Goal: Task Accomplishment & Management: Complete application form

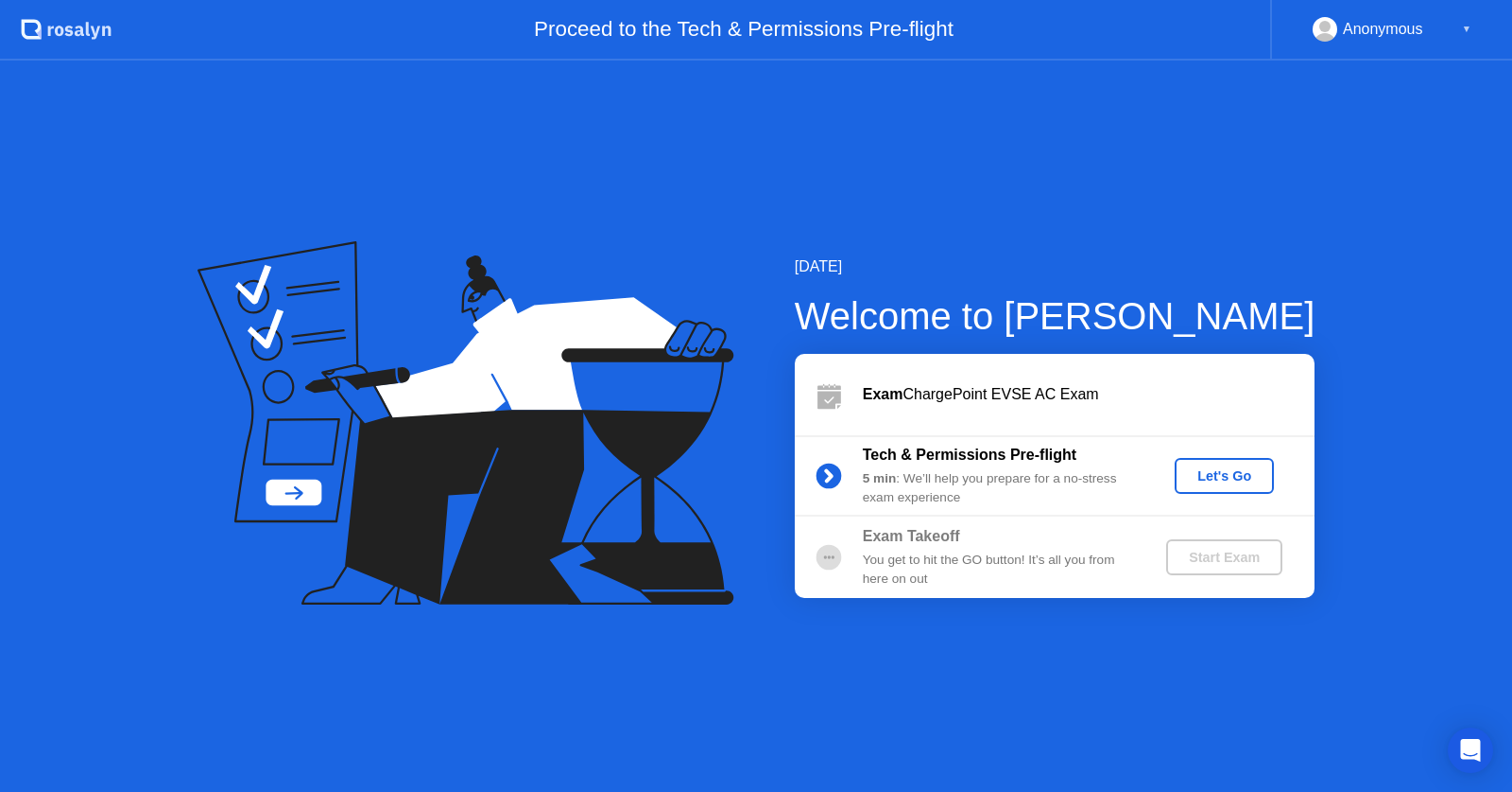
click at [1163, 351] on div "[DATE] Welcome to [PERSON_NAME] Exam ChargePoint EVSE AC Exam Tech & Permission…" at bounding box center [1025, 426] width 581 height 343
click at [1211, 477] on div "Let's Go" at bounding box center [1224, 476] width 84 height 15
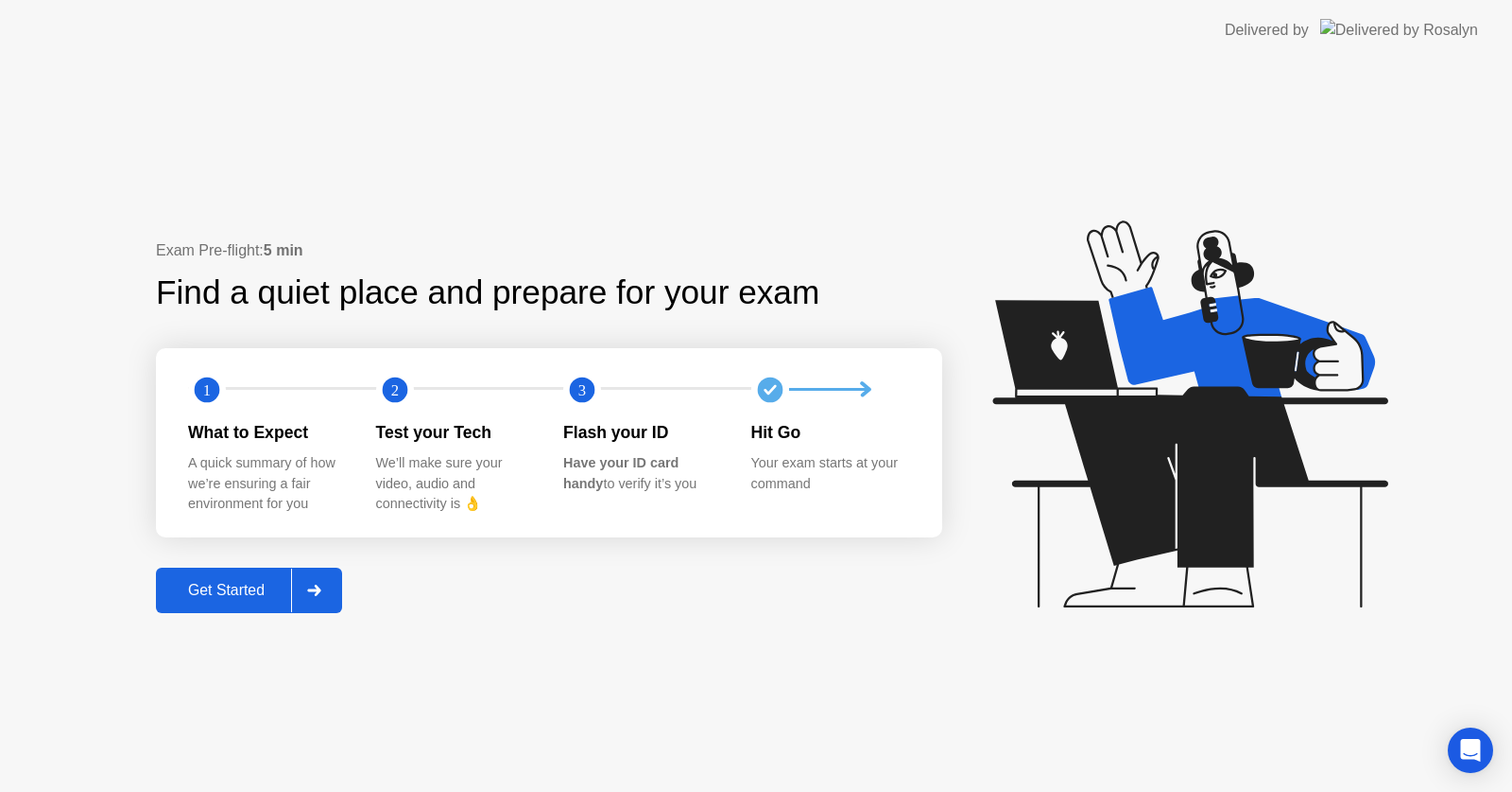
click at [264, 586] on div "Get Started" at bounding box center [226, 590] width 129 height 17
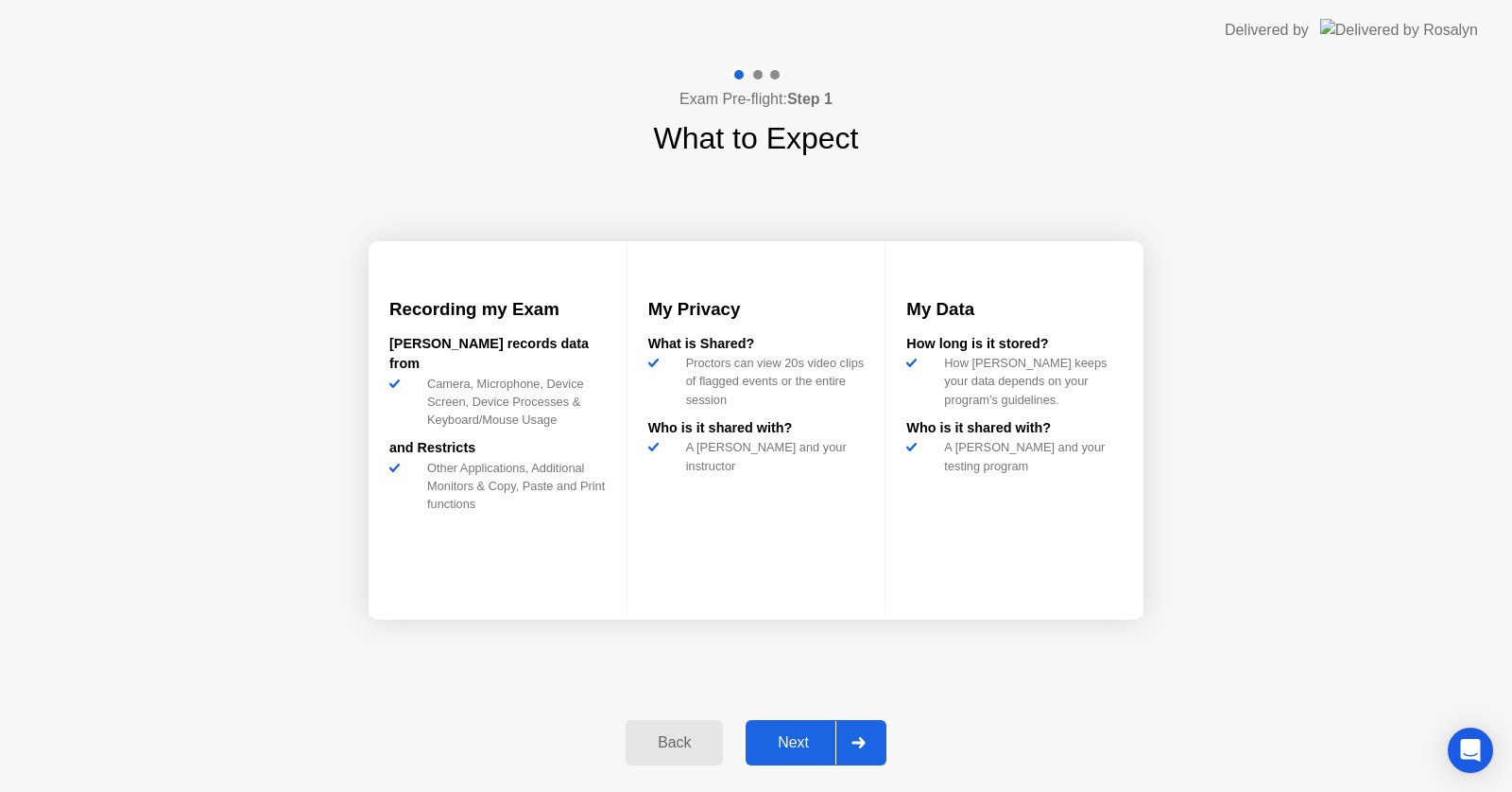
click at [808, 749] on div "Next" at bounding box center [793, 743] width 84 height 17
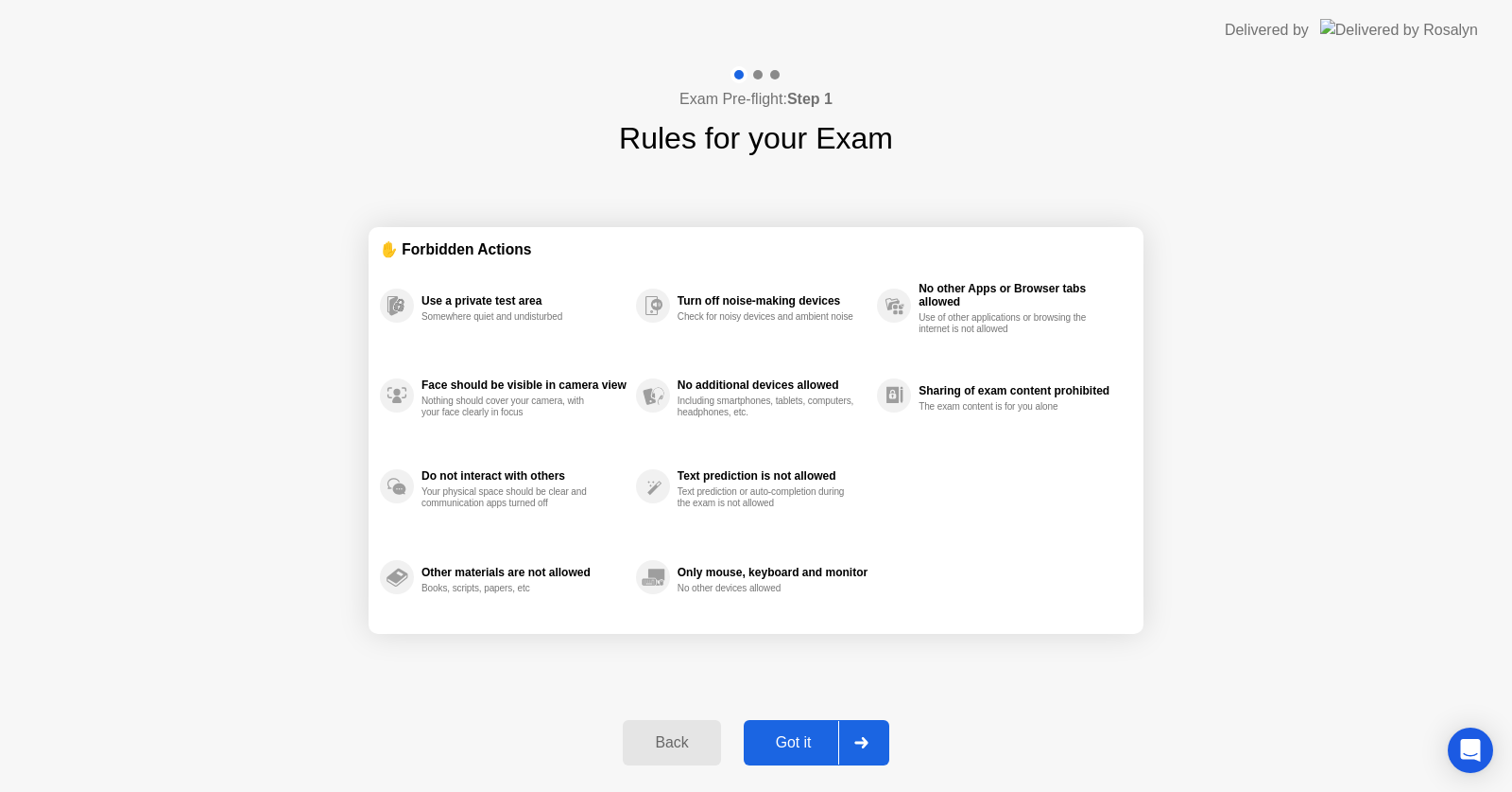
click at [807, 749] on div "Got it" at bounding box center [794, 743] width 89 height 17
select select "Available cameras"
select select "Available speakers"
select select "Available microphones"
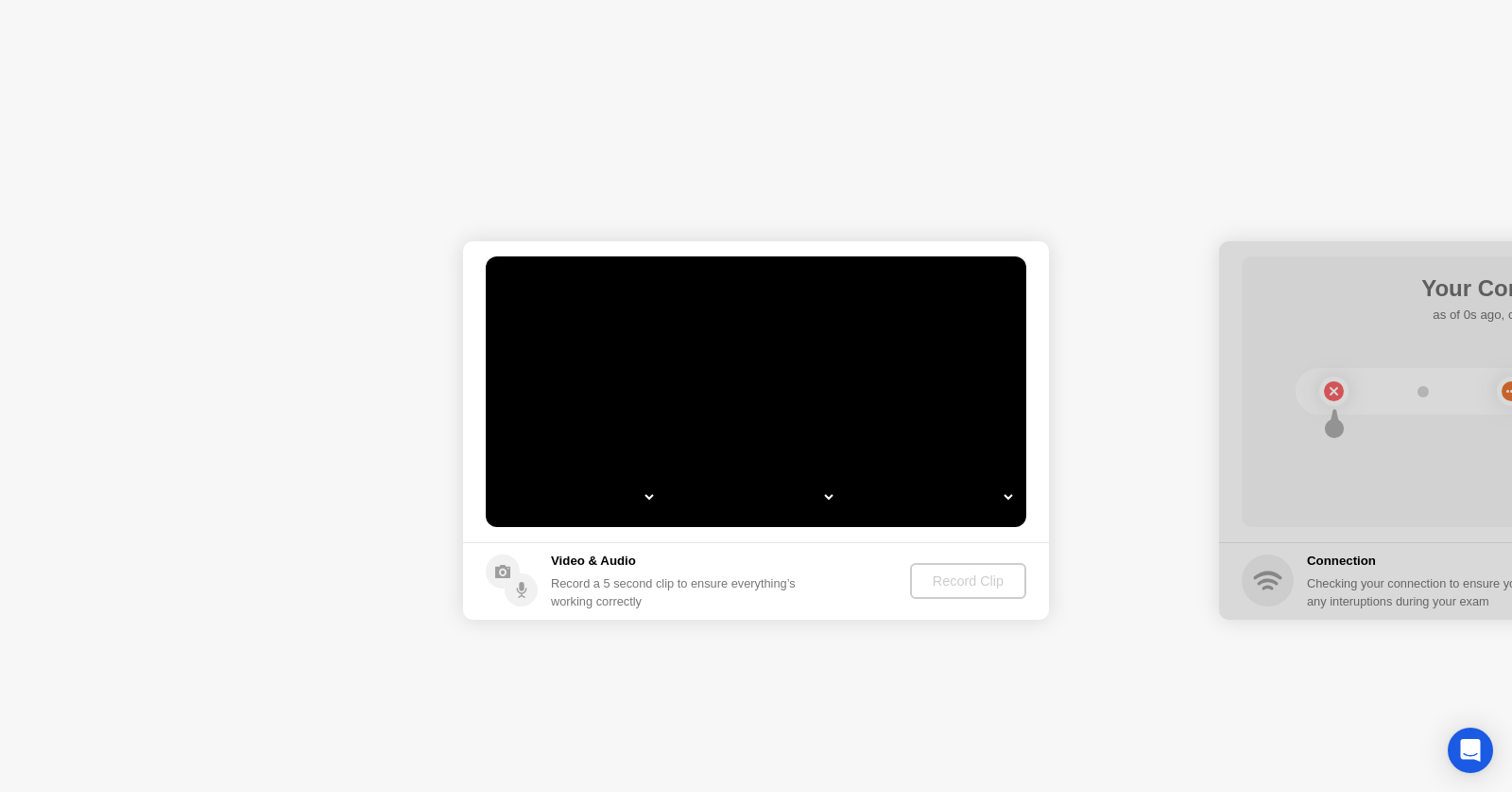
select select "*"
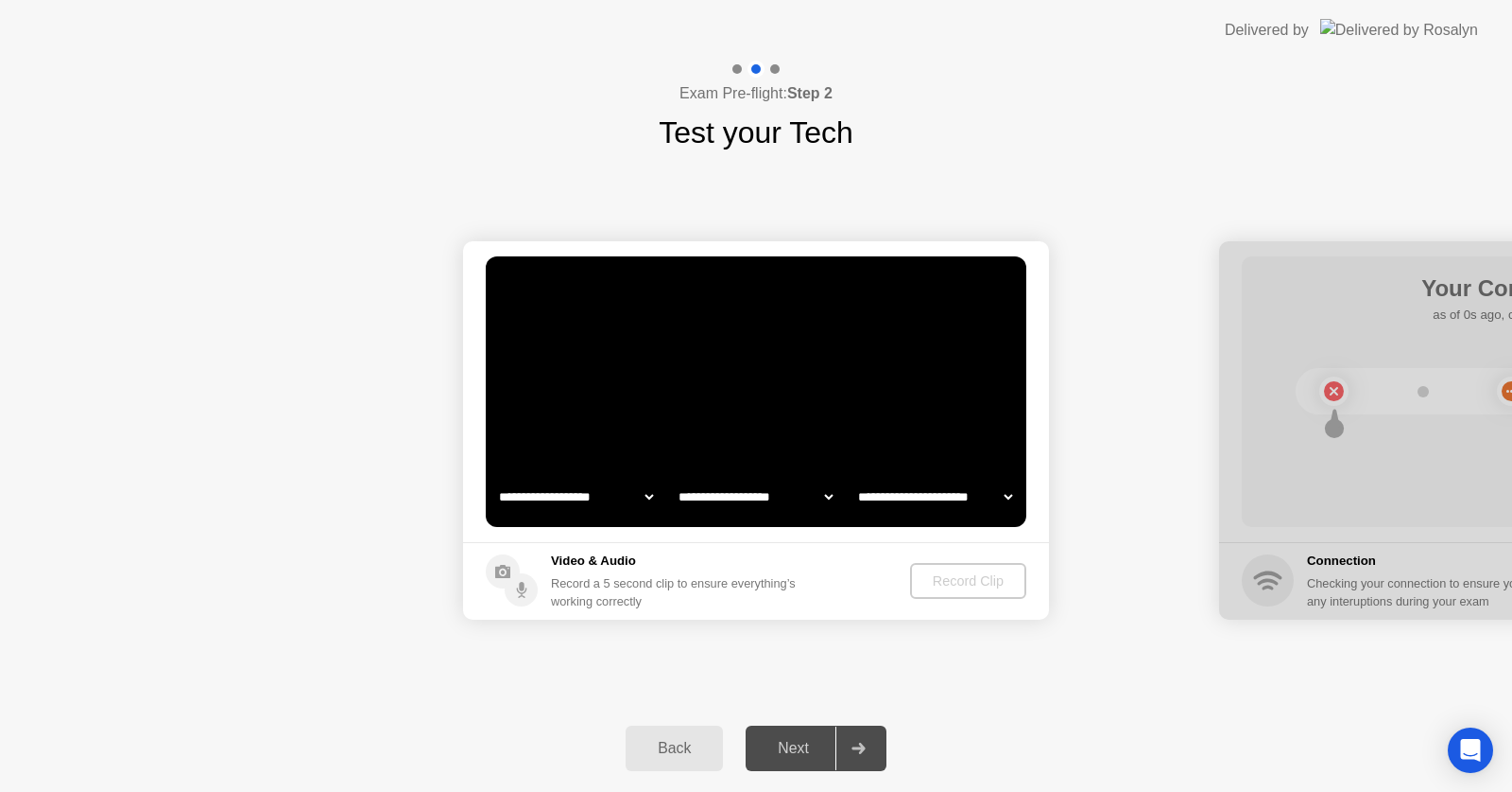
select select "**********"
select select "*******"
click at [646, 490] on select "**********" at bounding box center [576, 497] width 161 height 38
click at [495, 478] on select "**********" at bounding box center [576, 497] width 161 height 38
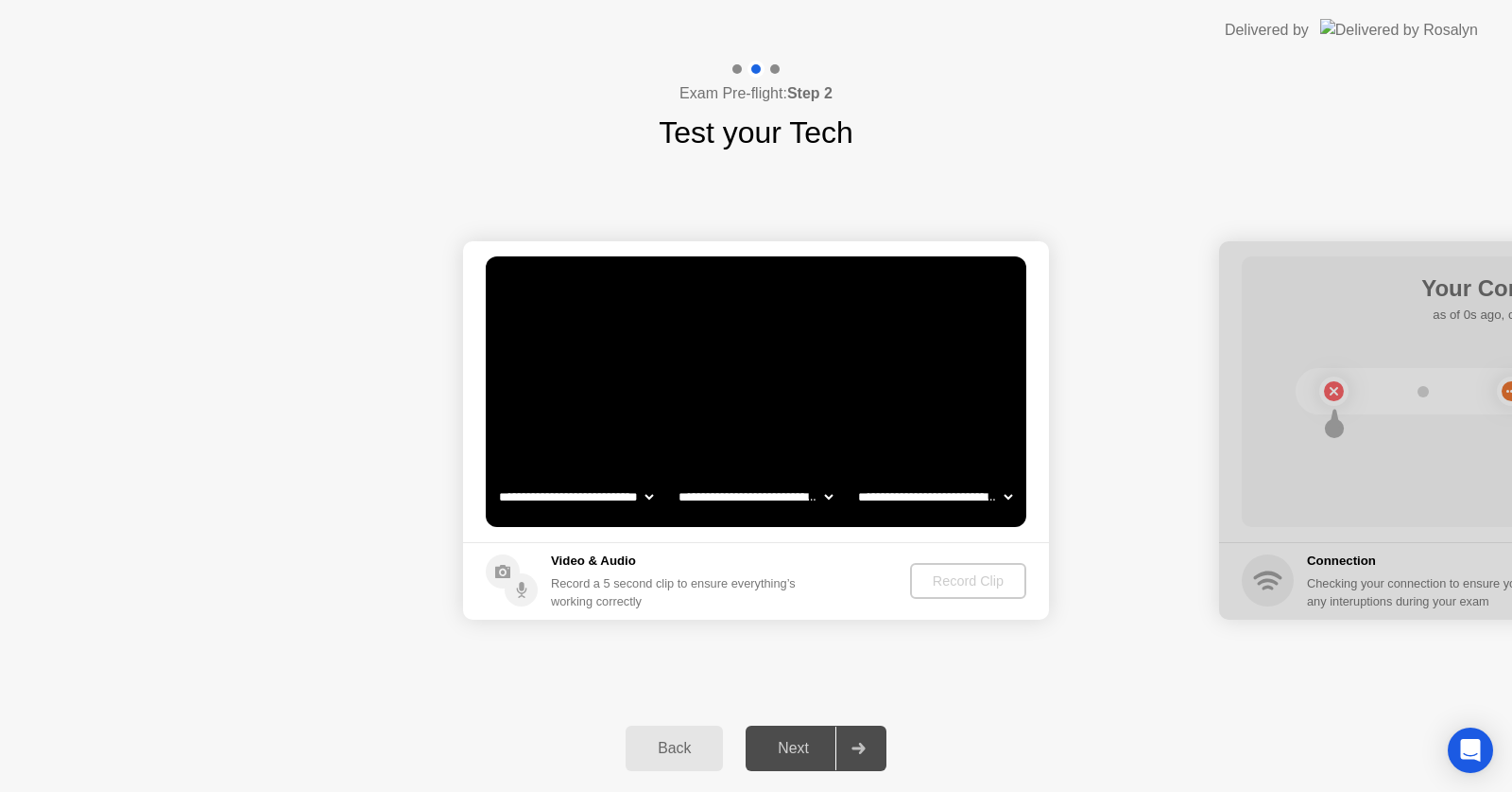
click at [827, 677] on div "**********" at bounding box center [756, 429] width 1512 height 550
click at [961, 580] on div "Record Clip" at bounding box center [968, 581] width 102 height 15
click at [579, 498] on select "**********" at bounding box center [576, 497] width 161 height 38
click at [495, 478] on select "**********" at bounding box center [576, 497] width 161 height 38
click at [622, 494] on select "**********" at bounding box center [576, 497] width 161 height 38
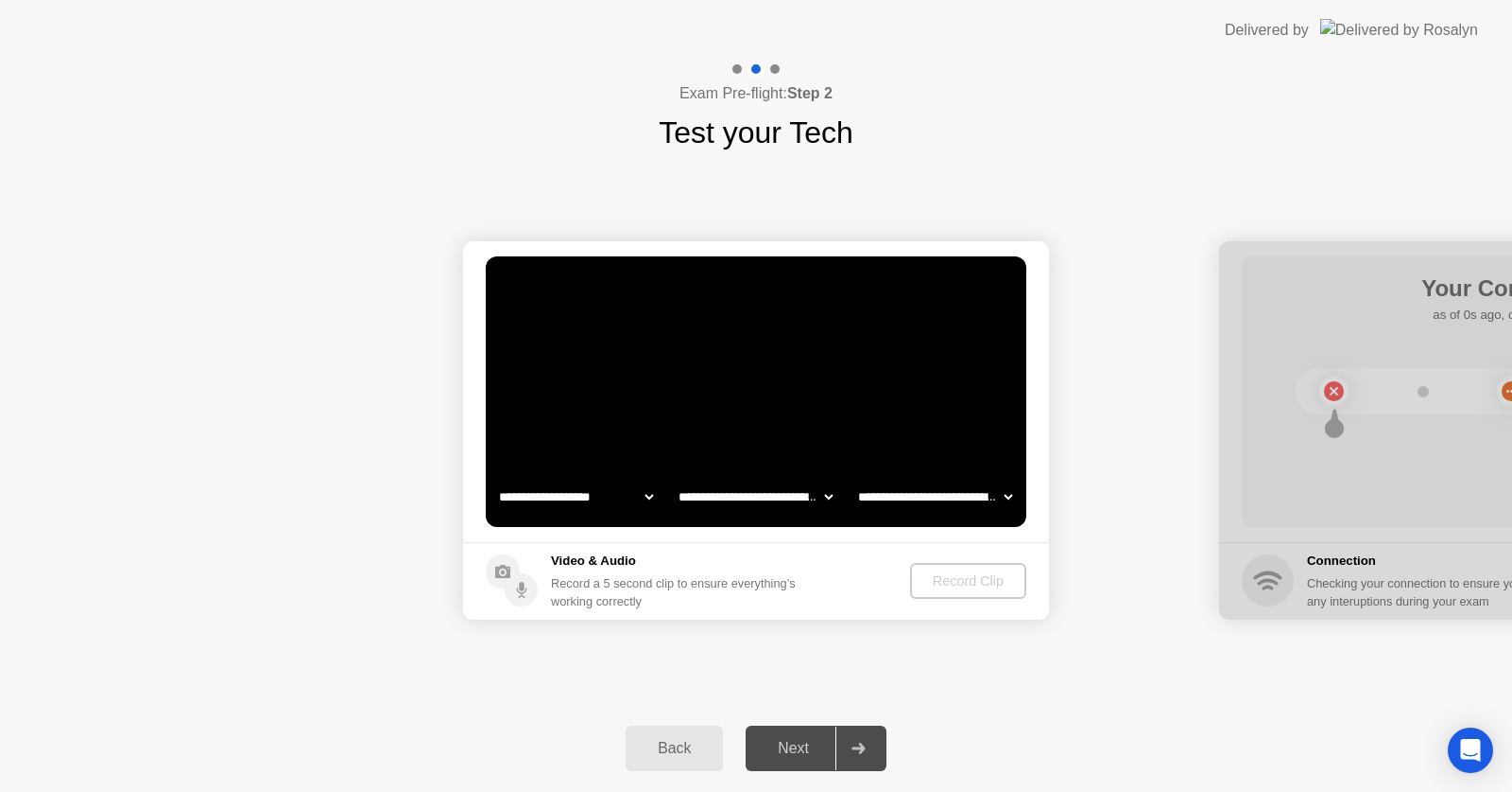
select select "**********"
click at [495, 478] on select "**********" at bounding box center [576, 497] width 161 height 38
click at [737, 497] on select "**********" at bounding box center [756, 497] width 161 height 38
click at [675, 478] on select "**********" at bounding box center [756, 497] width 161 height 38
click at [1323, 501] on div at bounding box center [1512, 430] width 586 height 378
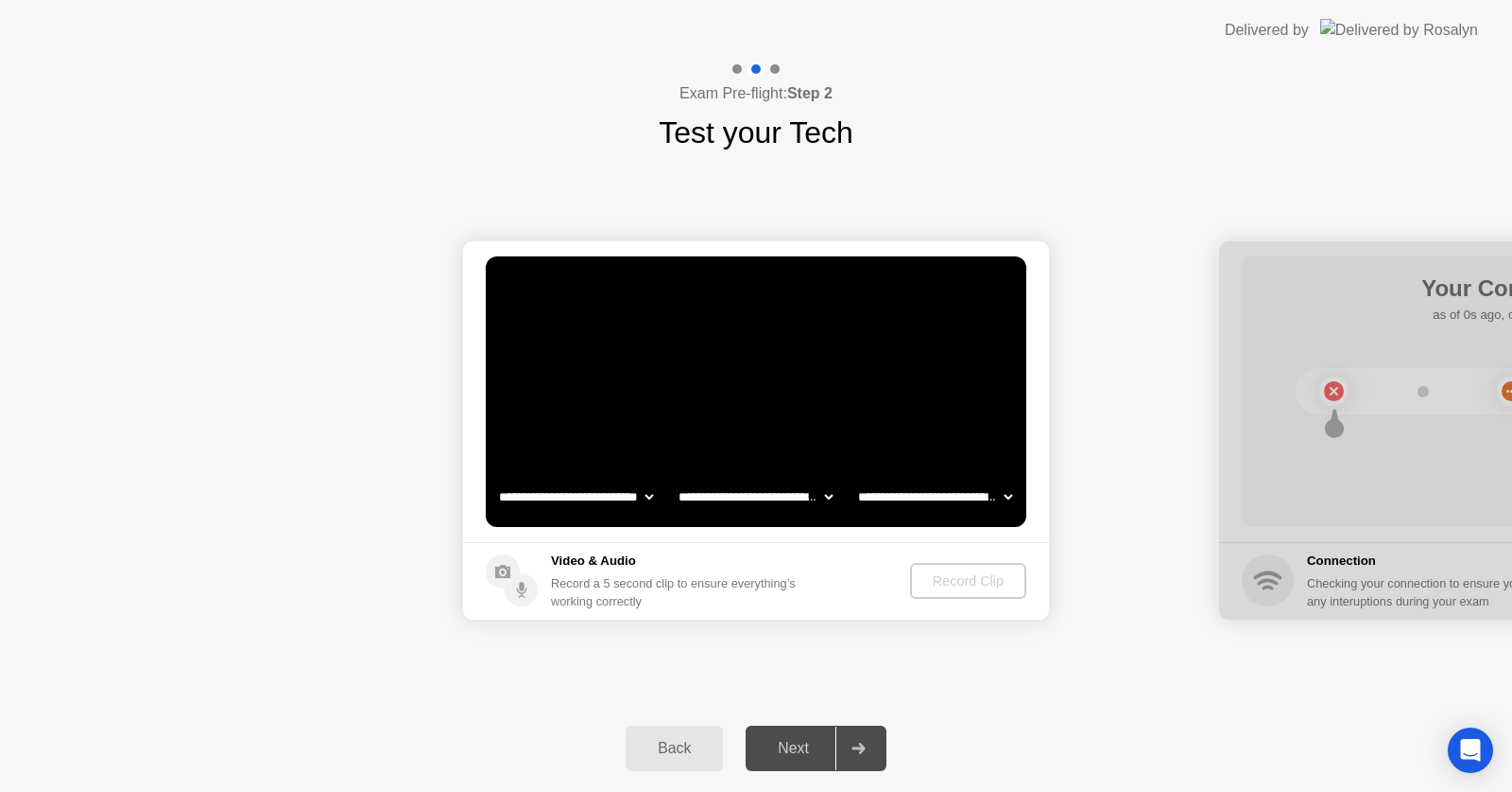
click at [675, 752] on div "Back" at bounding box center [674, 748] width 86 height 17
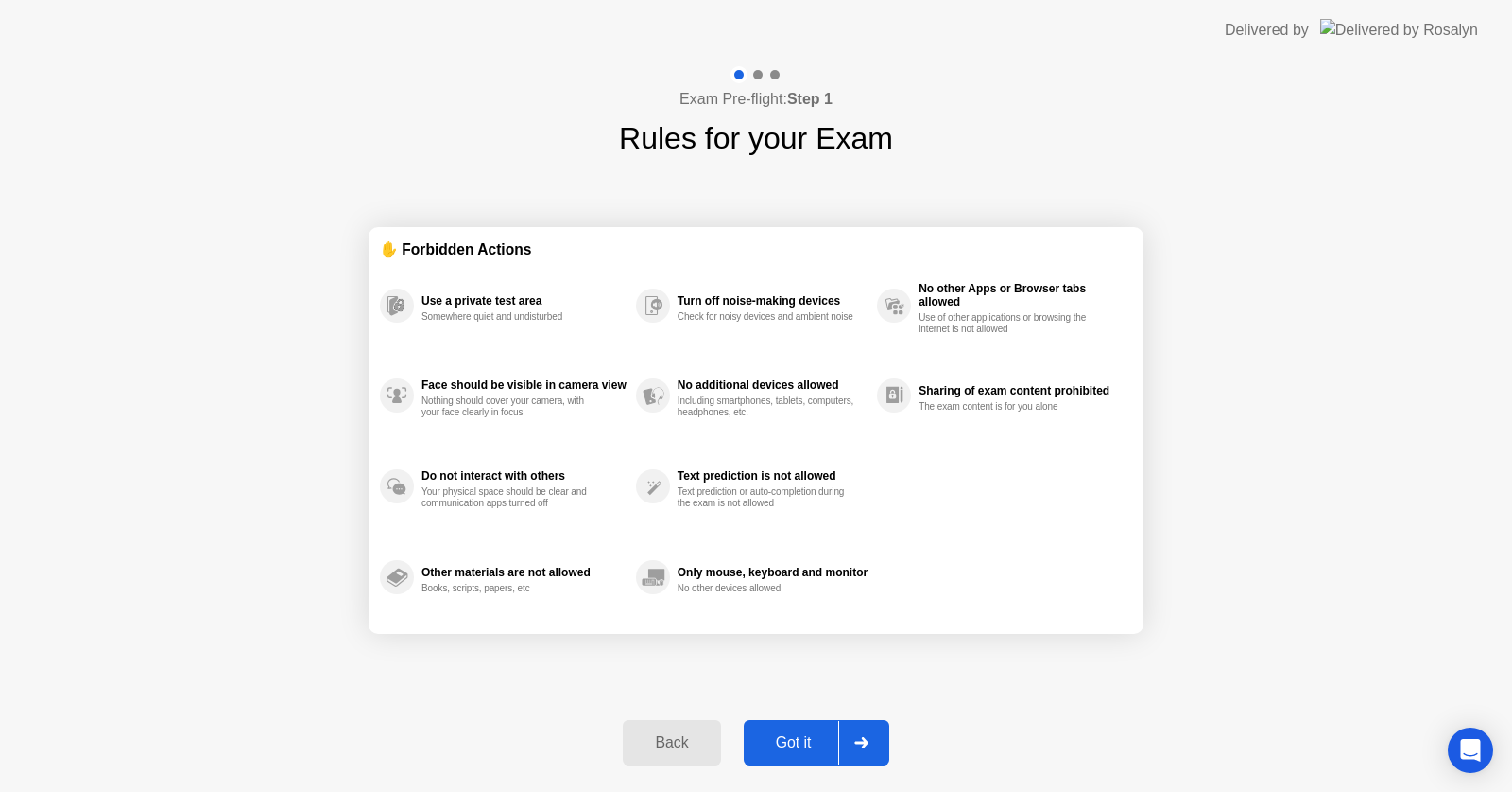
click at [854, 738] on icon at bounding box center [861, 743] width 14 height 11
select select "**********"
select select "*******"
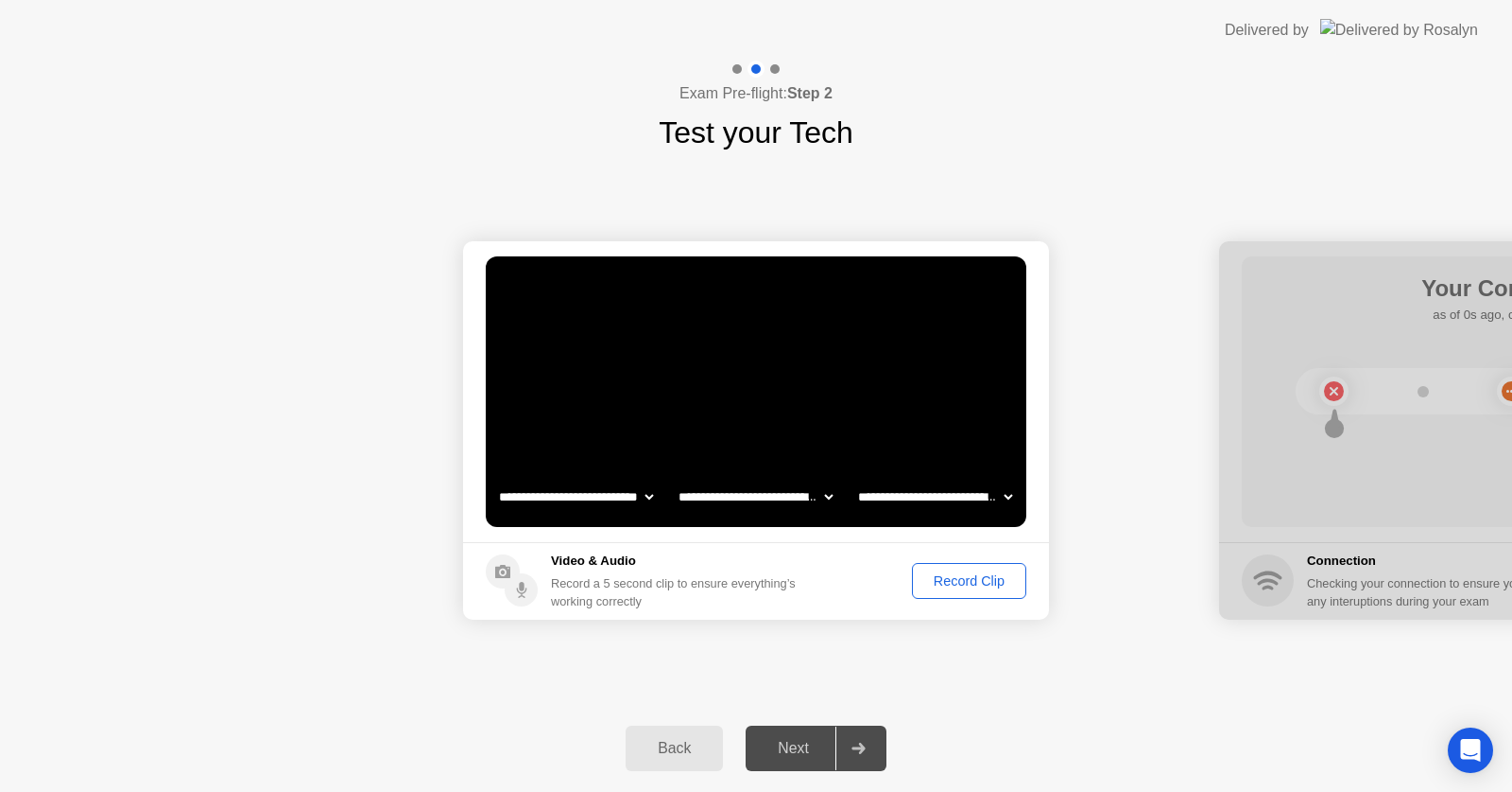
click at [964, 586] on div "Record Clip" at bounding box center [969, 581] width 102 height 15
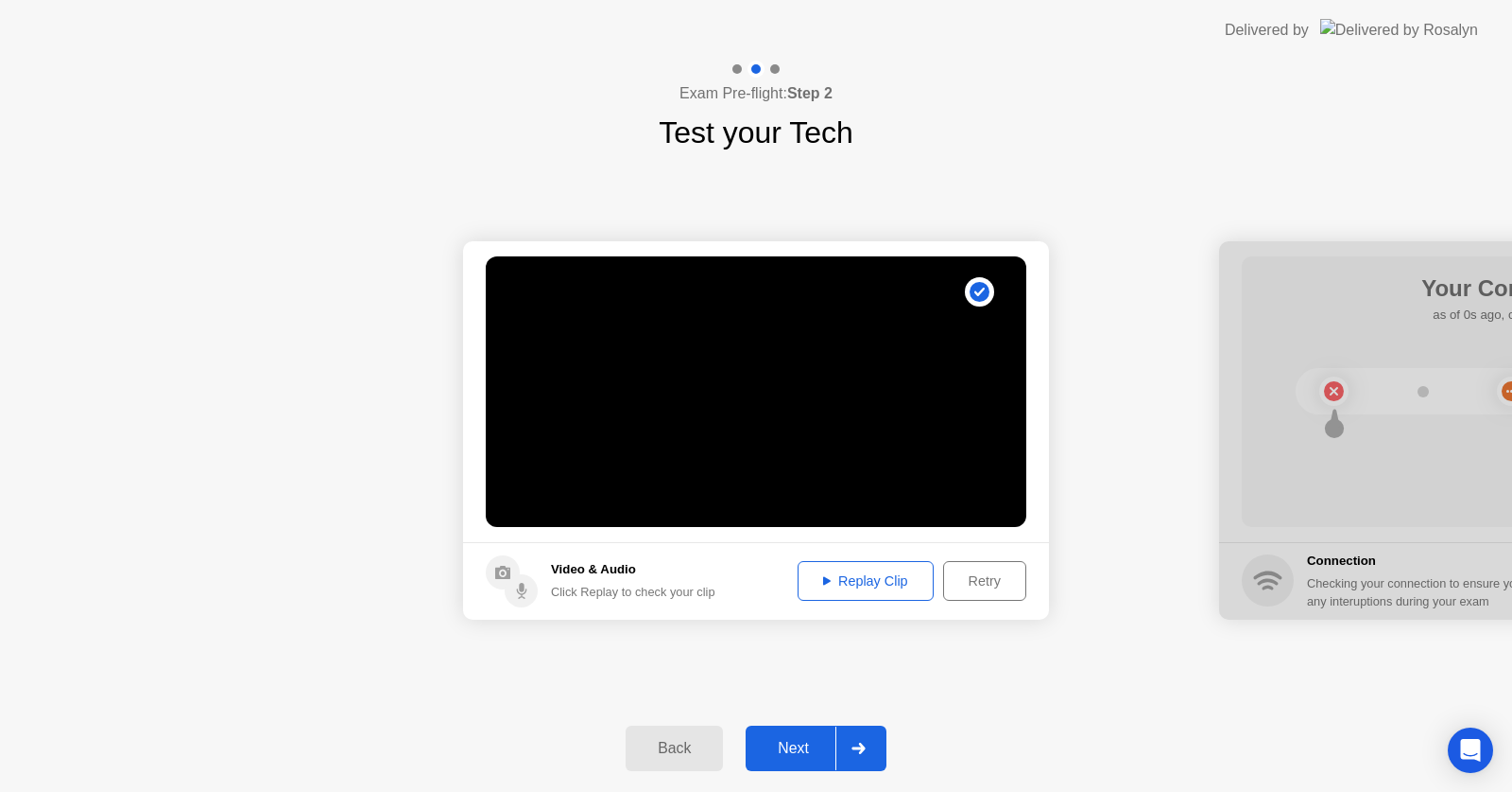
drag, startPoint x: 964, startPoint y: 586, endPoint x: 806, endPoint y: 733, distance: 215.8
click at [806, 733] on div "**********" at bounding box center [756, 426] width 1512 height 731
click at [863, 588] on div "Replay Clip" at bounding box center [866, 581] width 122 height 15
click at [844, 594] on button "Replay Clip" at bounding box center [866, 581] width 136 height 40
click at [983, 592] on button "Retry" at bounding box center [985, 581] width 84 height 40
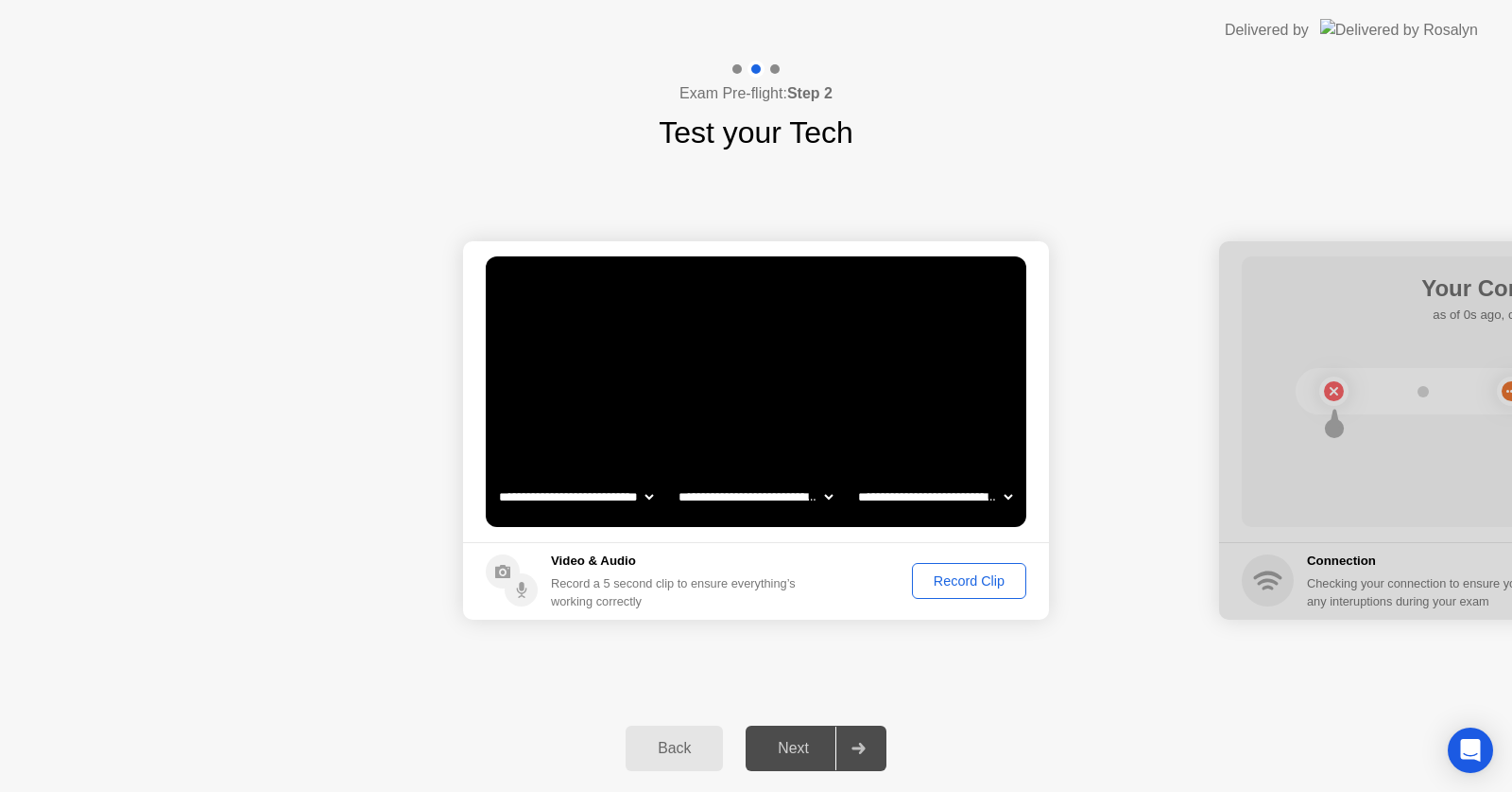
click at [956, 509] on select "**********" at bounding box center [935, 497] width 161 height 38
click at [854, 478] on select "**********" at bounding box center [935, 497] width 161 height 38
click at [810, 494] on select "**********" at bounding box center [756, 497] width 161 height 38
click at [991, 575] on div "Record Clip" at bounding box center [969, 581] width 102 height 15
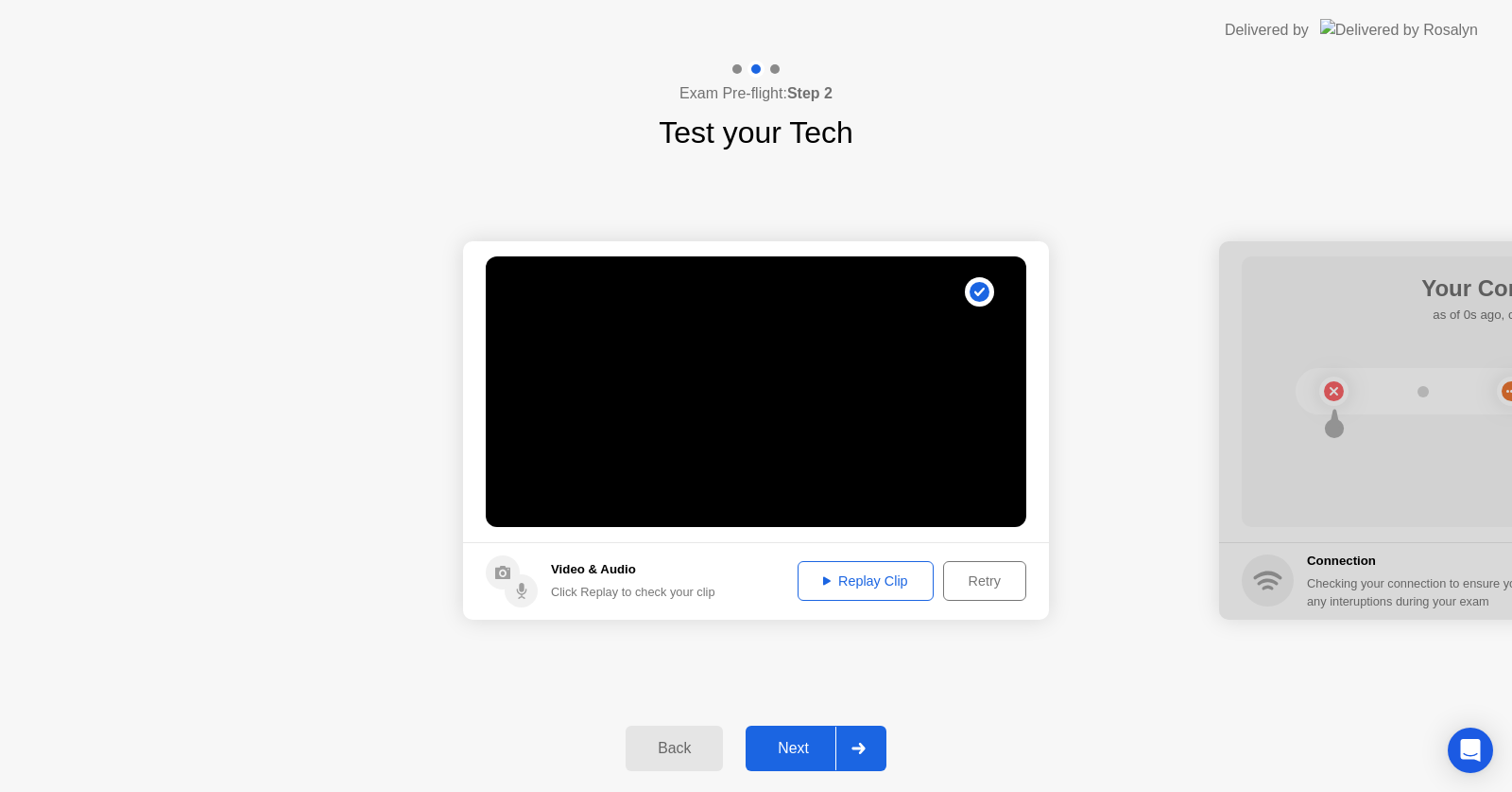
click at [861, 569] on button "Replay Clip" at bounding box center [866, 581] width 136 height 40
click at [800, 743] on div "Next" at bounding box center [793, 748] width 84 height 17
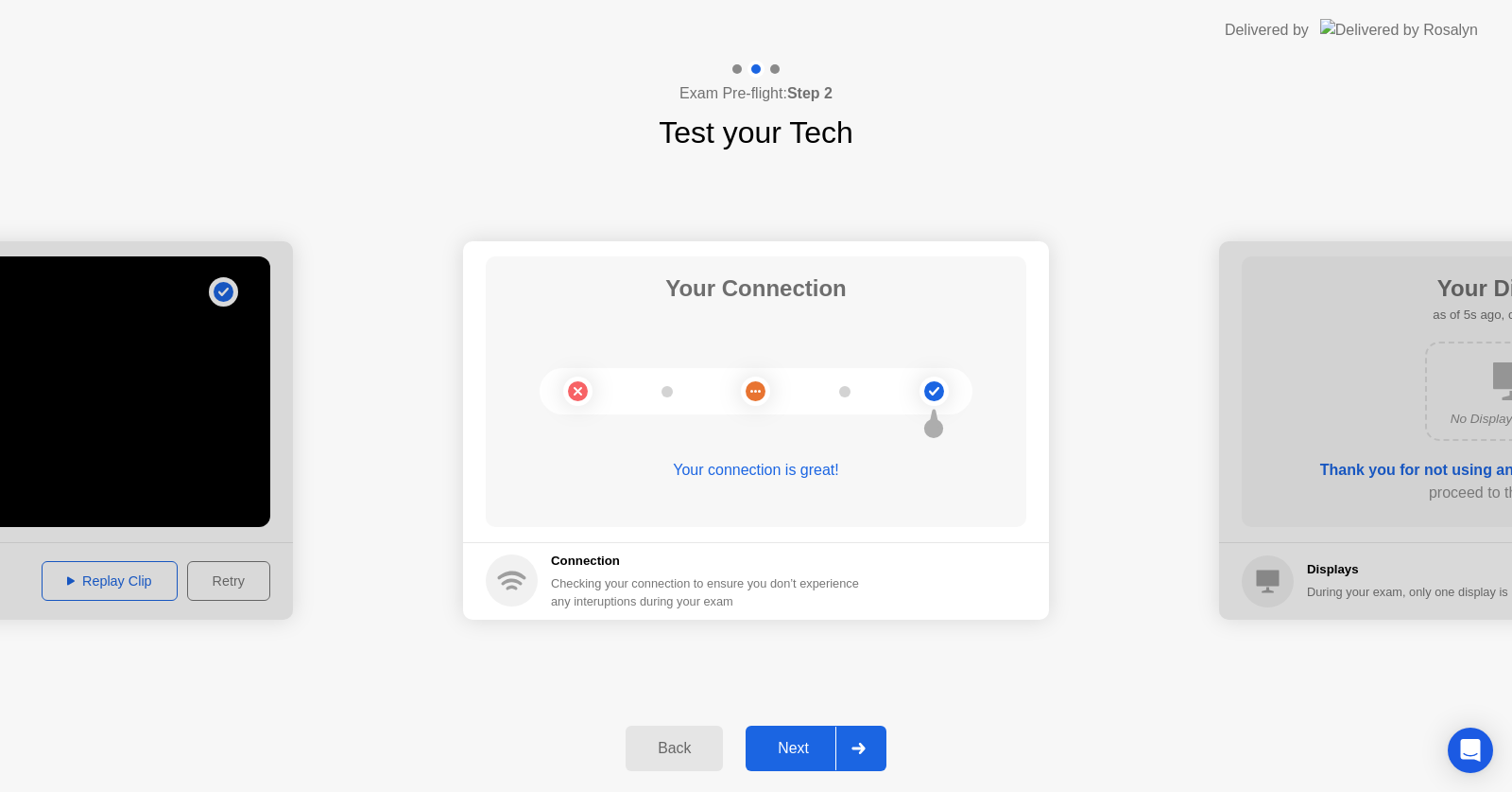
click at [800, 743] on div "Next" at bounding box center [793, 748] width 84 height 17
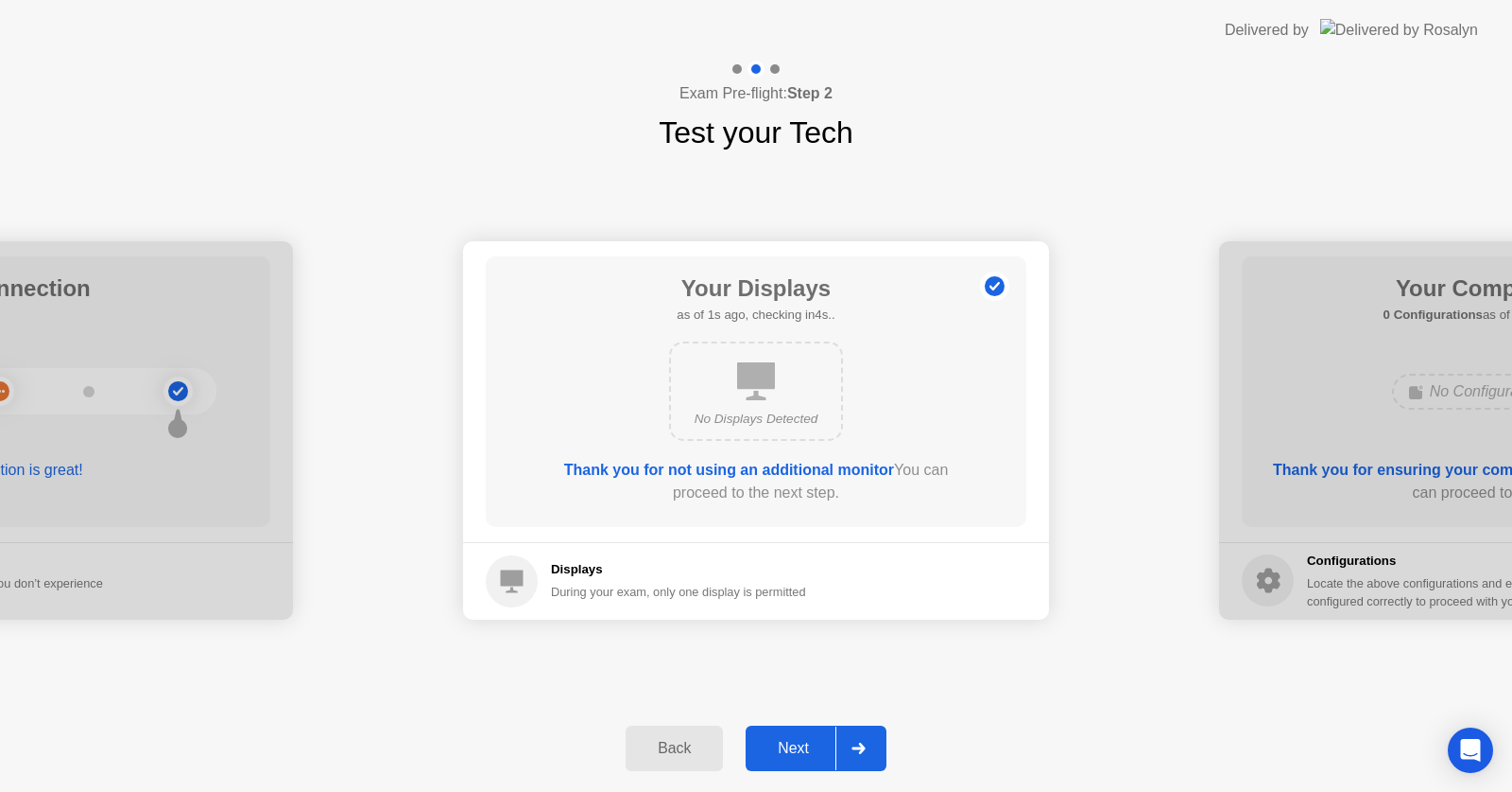
click at [784, 743] on div "Next" at bounding box center [793, 748] width 84 height 17
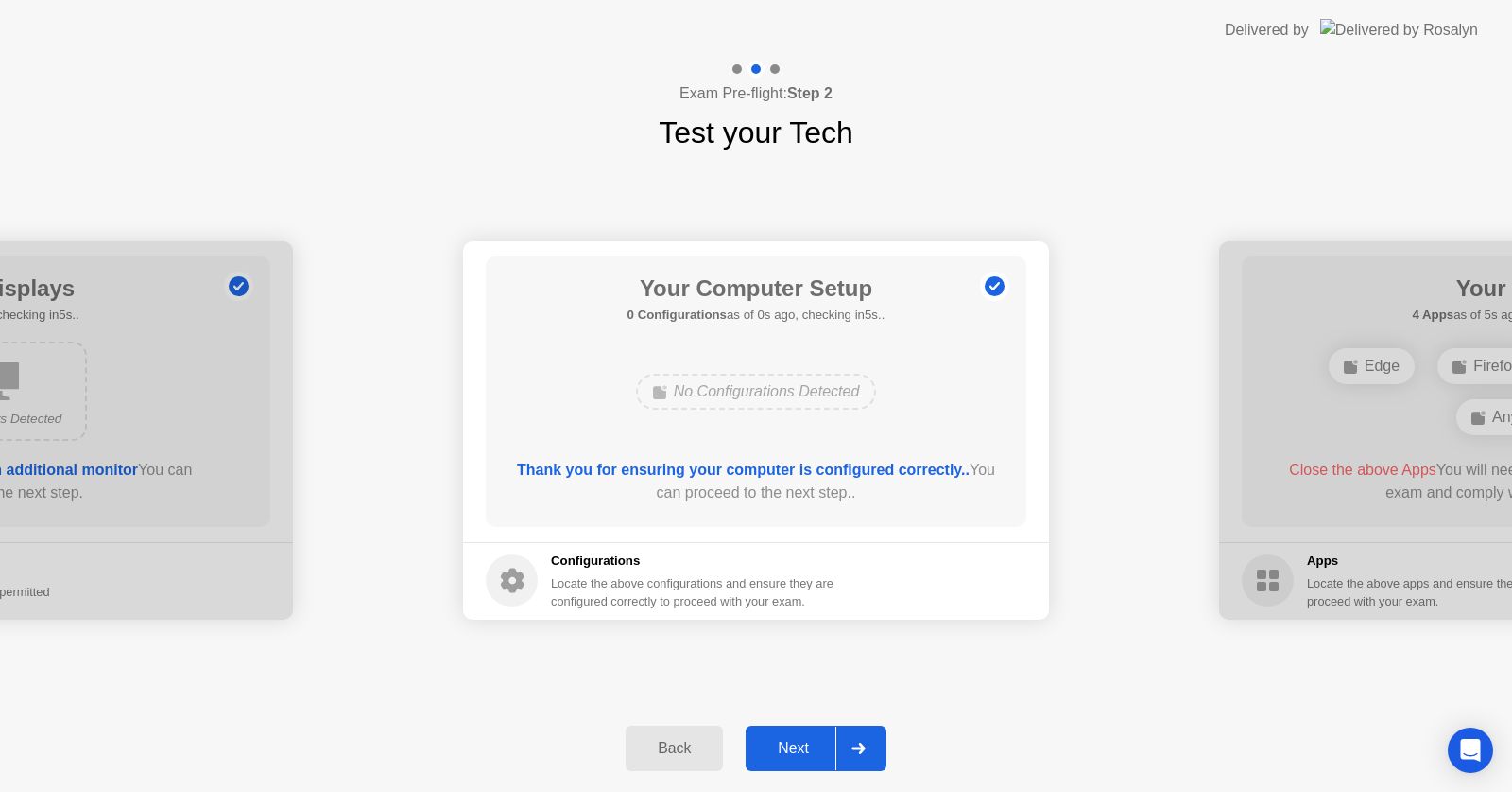
click at [782, 743] on div "Next" at bounding box center [793, 748] width 84 height 17
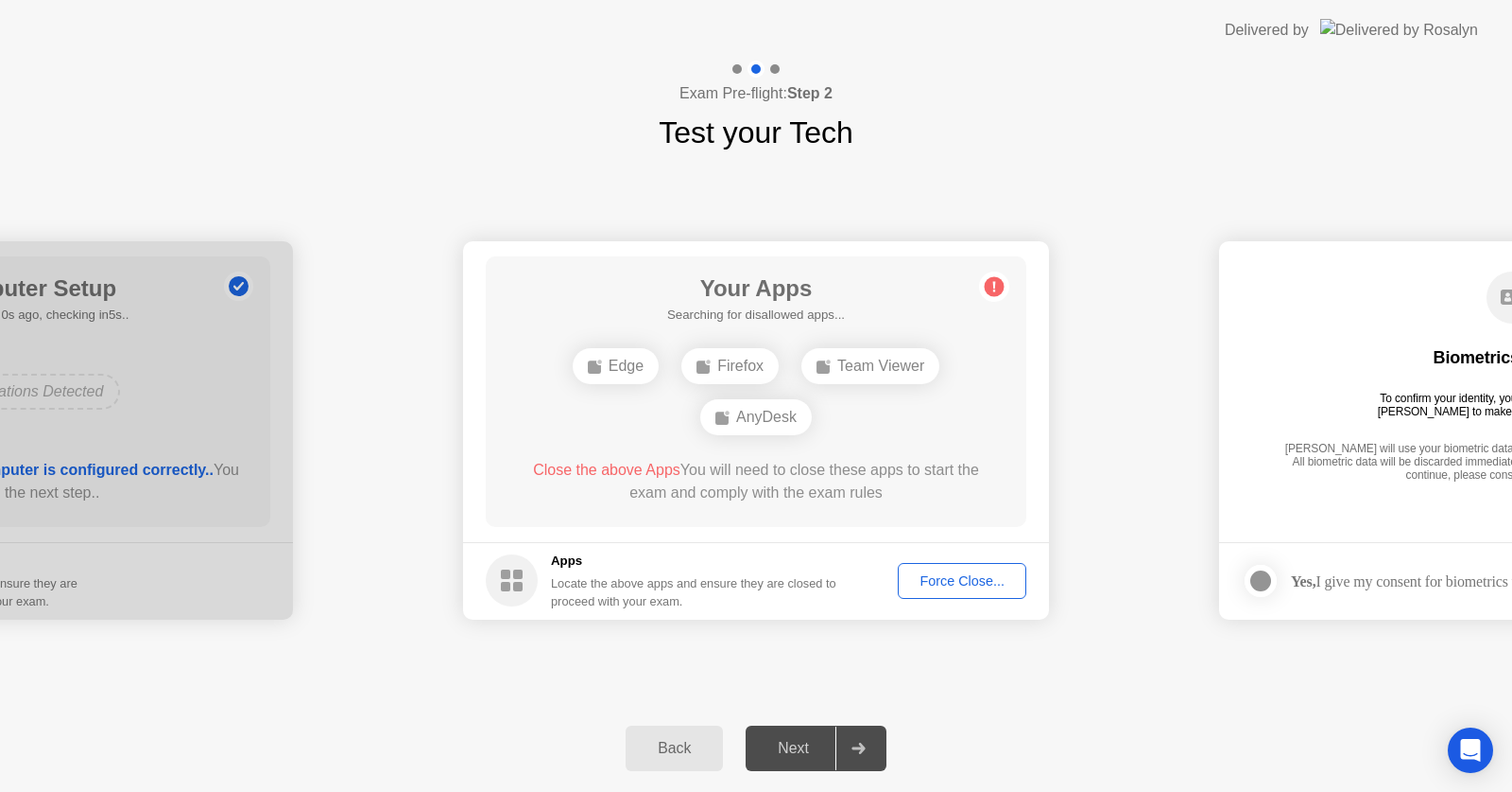
click at [937, 583] on div "Force Close..." at bounding box center [962, 581] width 116 height 15
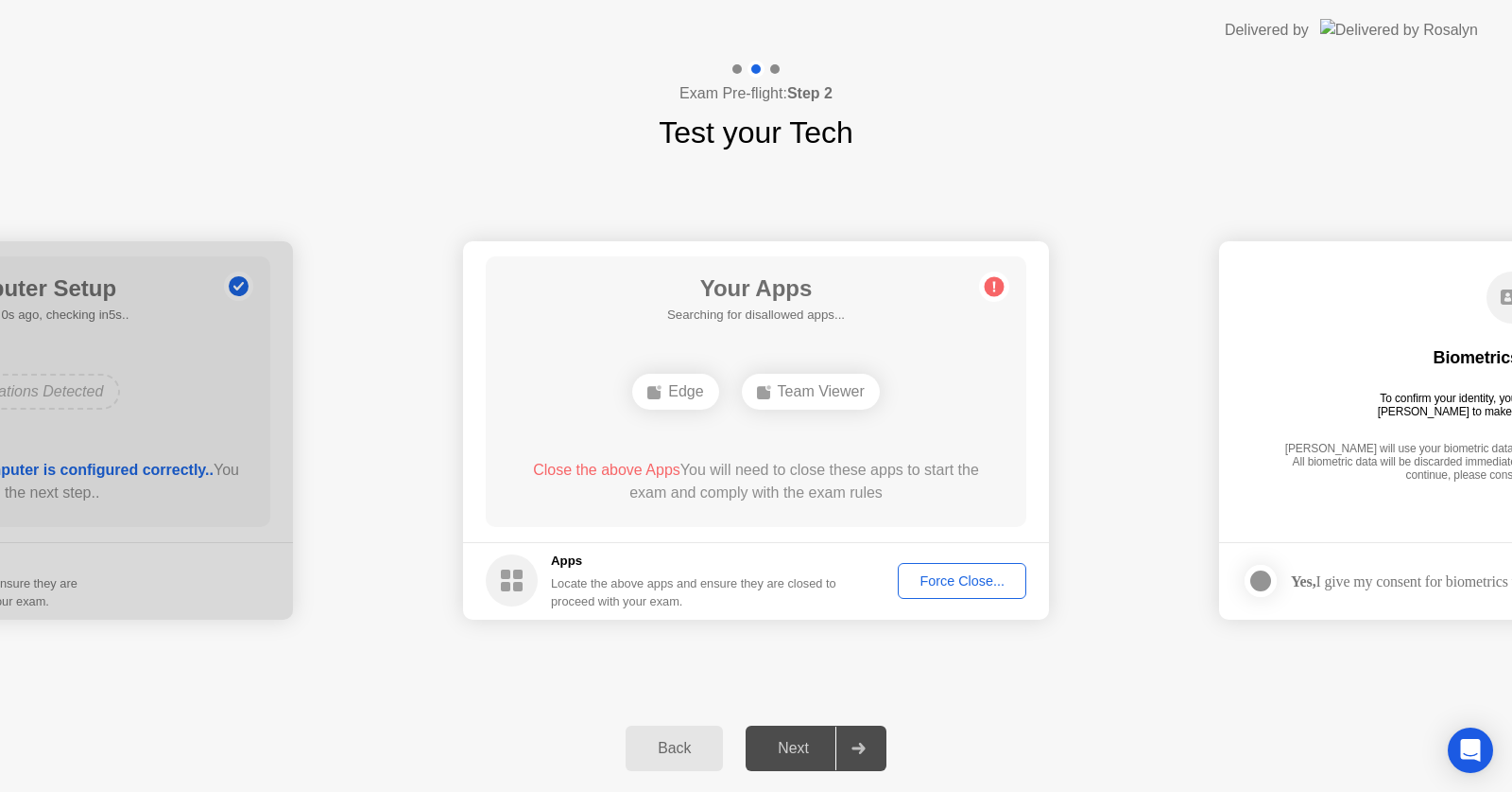
click at [1036, 364] on main "Your Apps Searching for disallowed apps... Edge Team Viewer Close the above App…" at bounding box center [756, 391] width 586 height 301
click at [983, 575] on div "Force Close..." at bounding box center [962, 581] width 116 height 15
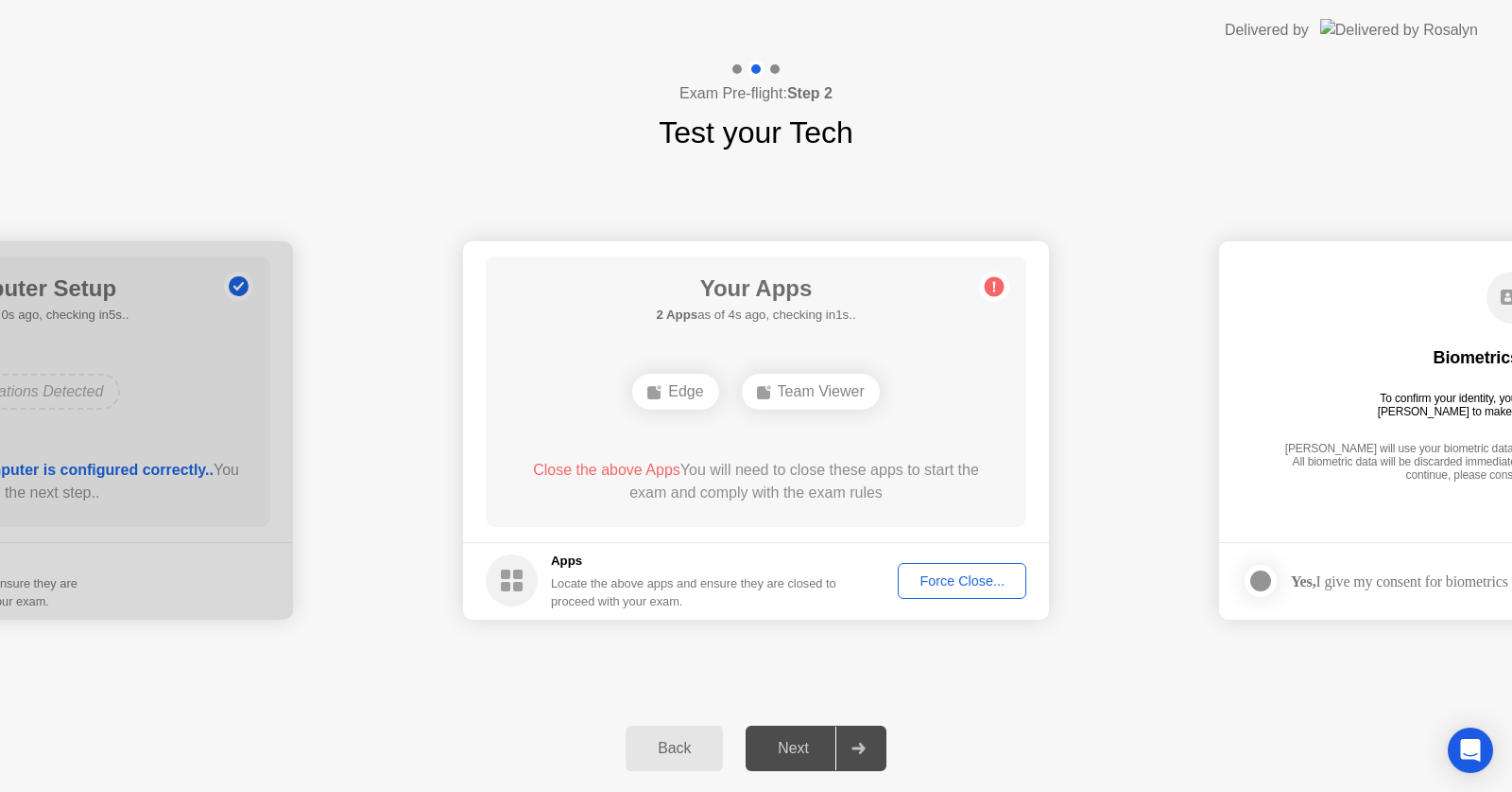
click at [1373, 735] on div "Back Next" at bounding box center [756, 748] width 1512 height 87
click at [793, 748] on div "Next" at bounding box center [793, 748] width 84 height 17
click at [814, 388] on div "Team Viewer" at bounding box center [811, 391] width 138 height 36
click at [1098, 711] on div "Back Next" at bounding box center [756, 748] width 1512 height 87
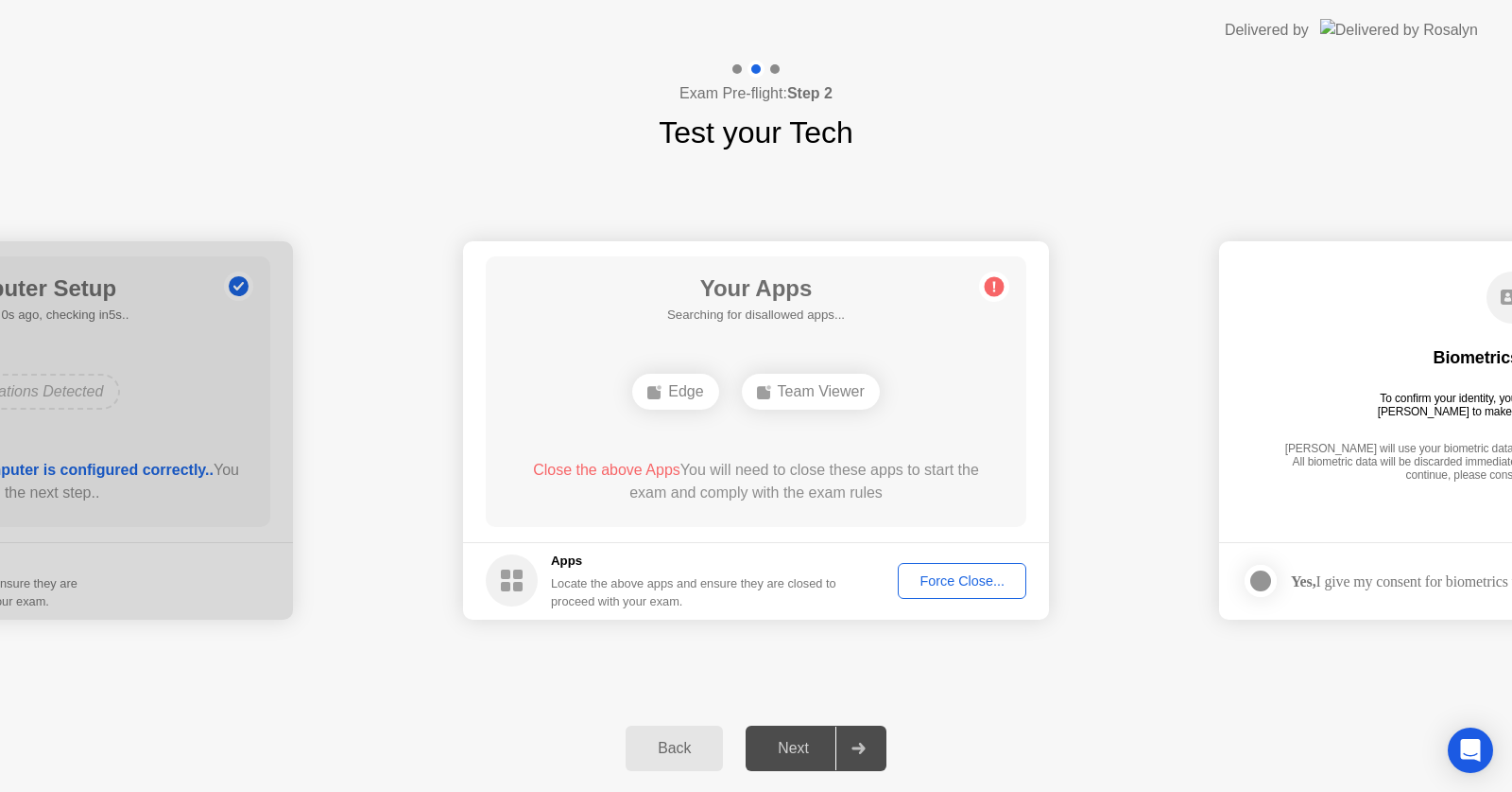
click at [985, 581] on div "Force Close..." at bounding box center [962, 581] width 116 height 15
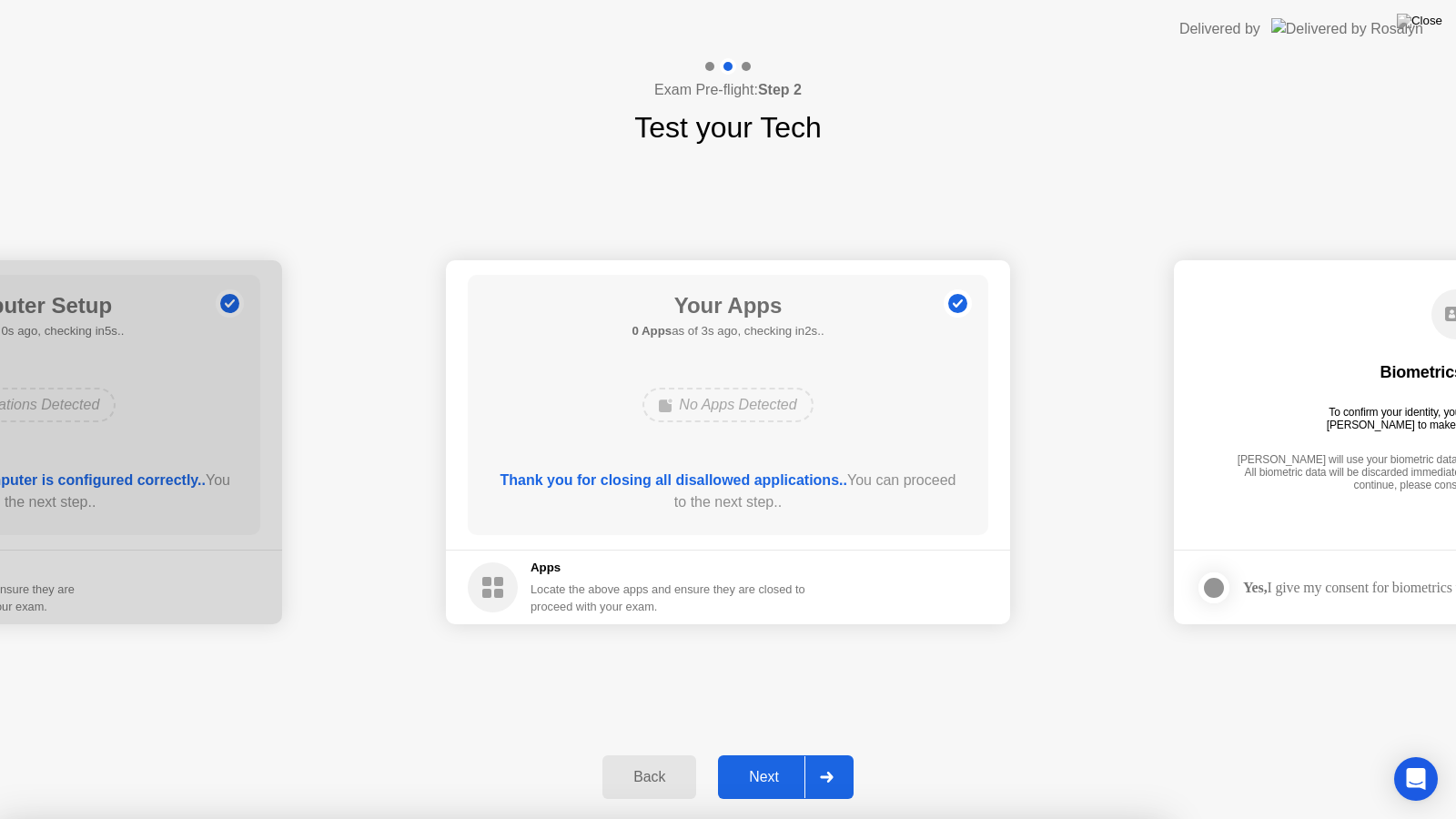
click at [781, 761] on div "Next" at bounding box center [764, 778] width 81 height 16
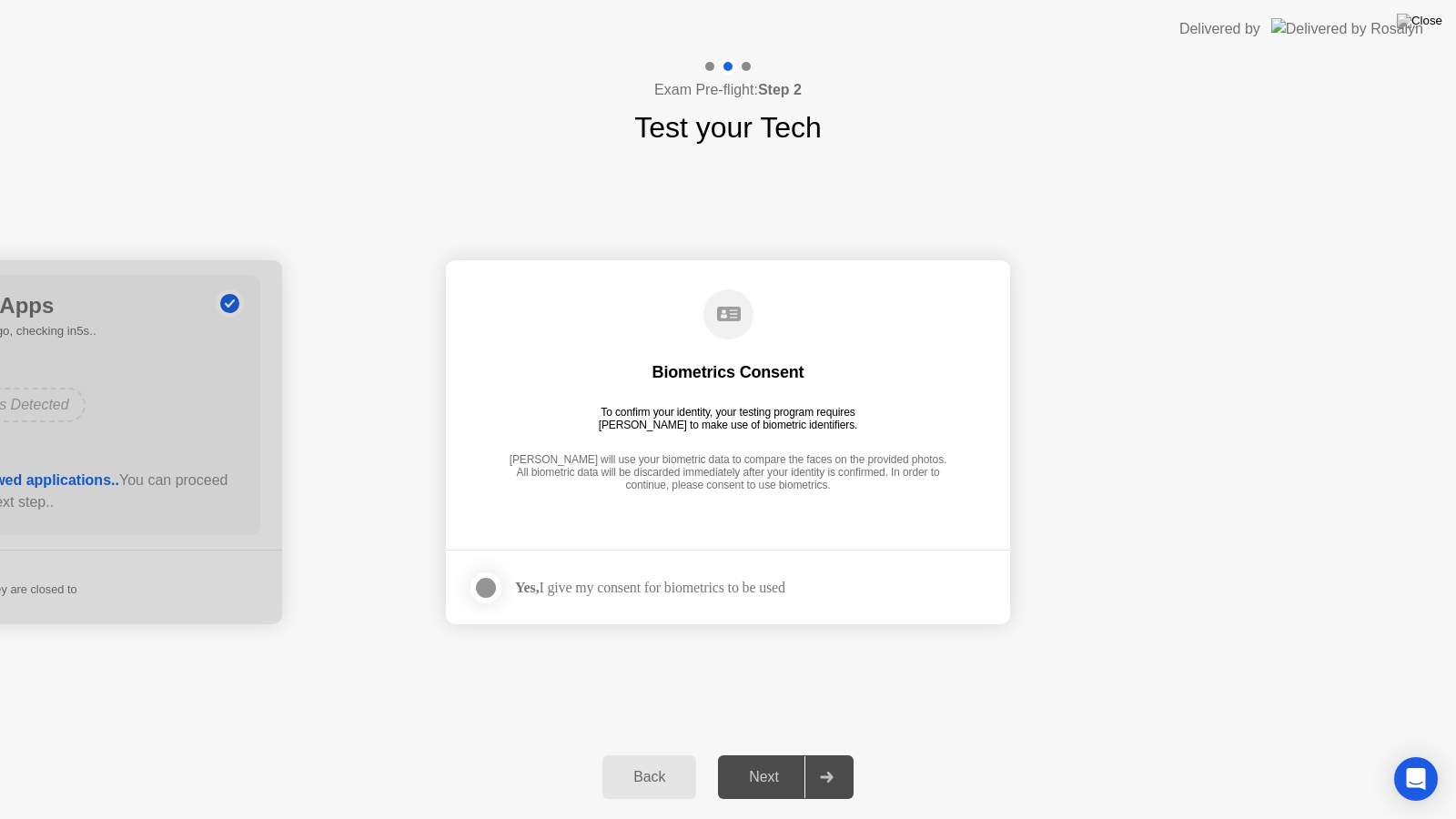
click at [758, 581] on div "Yes, I give my consent for biometrics to be used" at bounding box center [651, 587] width 271 height 17
click at [493, 589] on div at bounding box center [486, 588] width 22 height 22
click at [762, 761] on div "Next" at bounding box center [764, 778] width 81 height 16
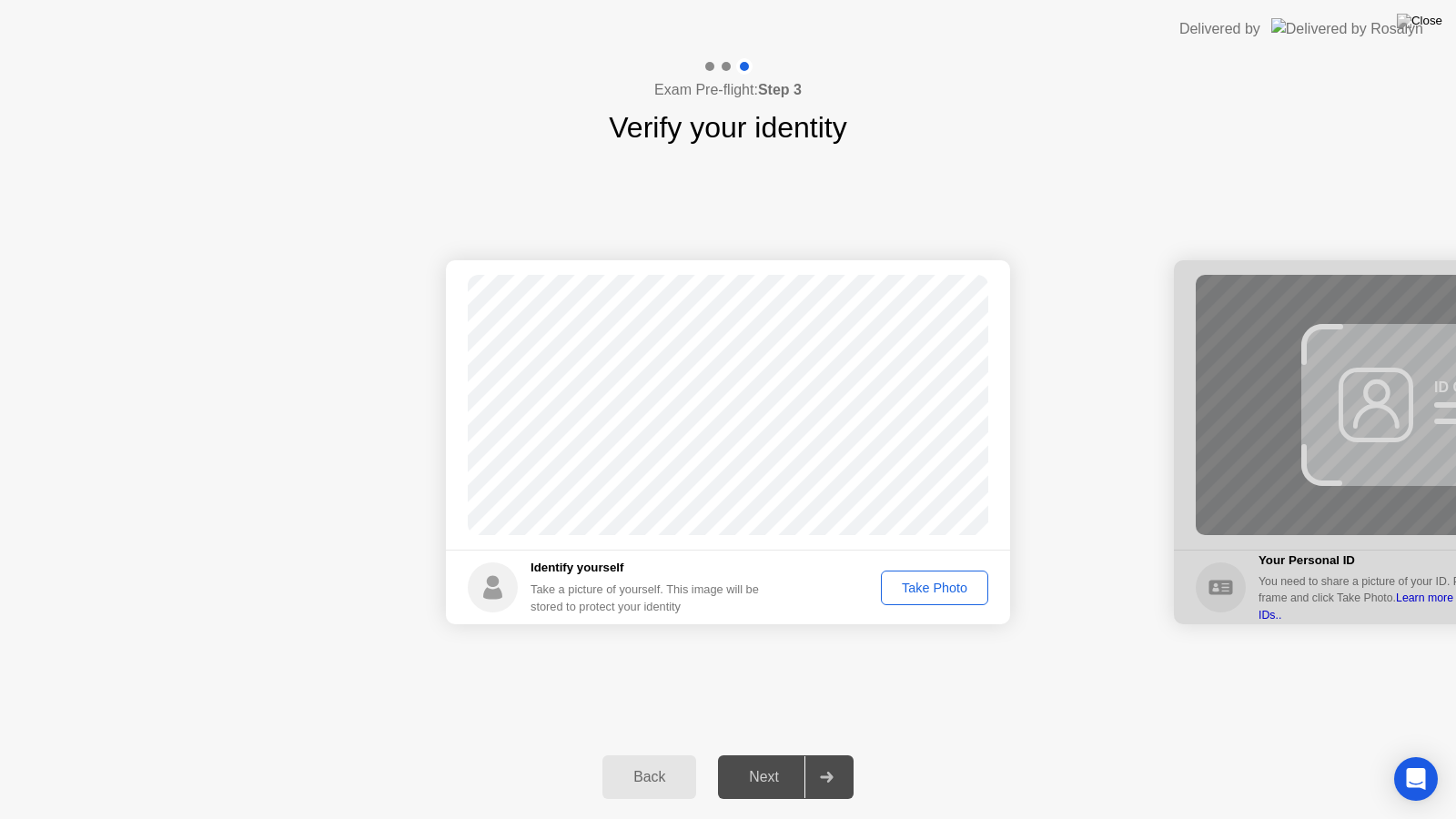
click at [947, 587] on div "Take Photo" at bounding box center [935, 588] width 95 height 15
click at [773, 761] on div "Next" at bounding box center [764, 778] width 81 height 16
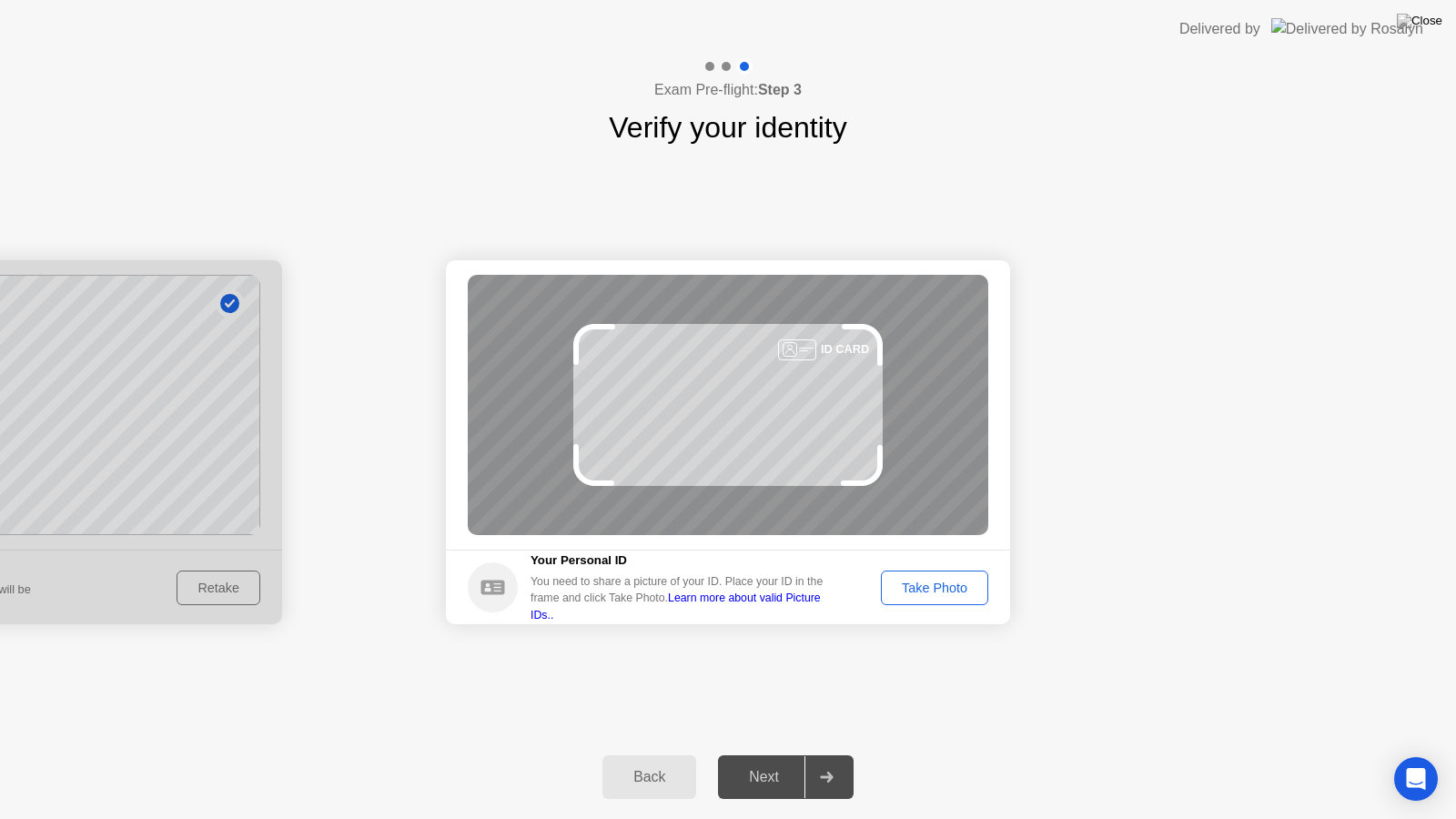
click at [920, 599] on button "Take Photo" at bounding box center [935, 588] width 108 height 35
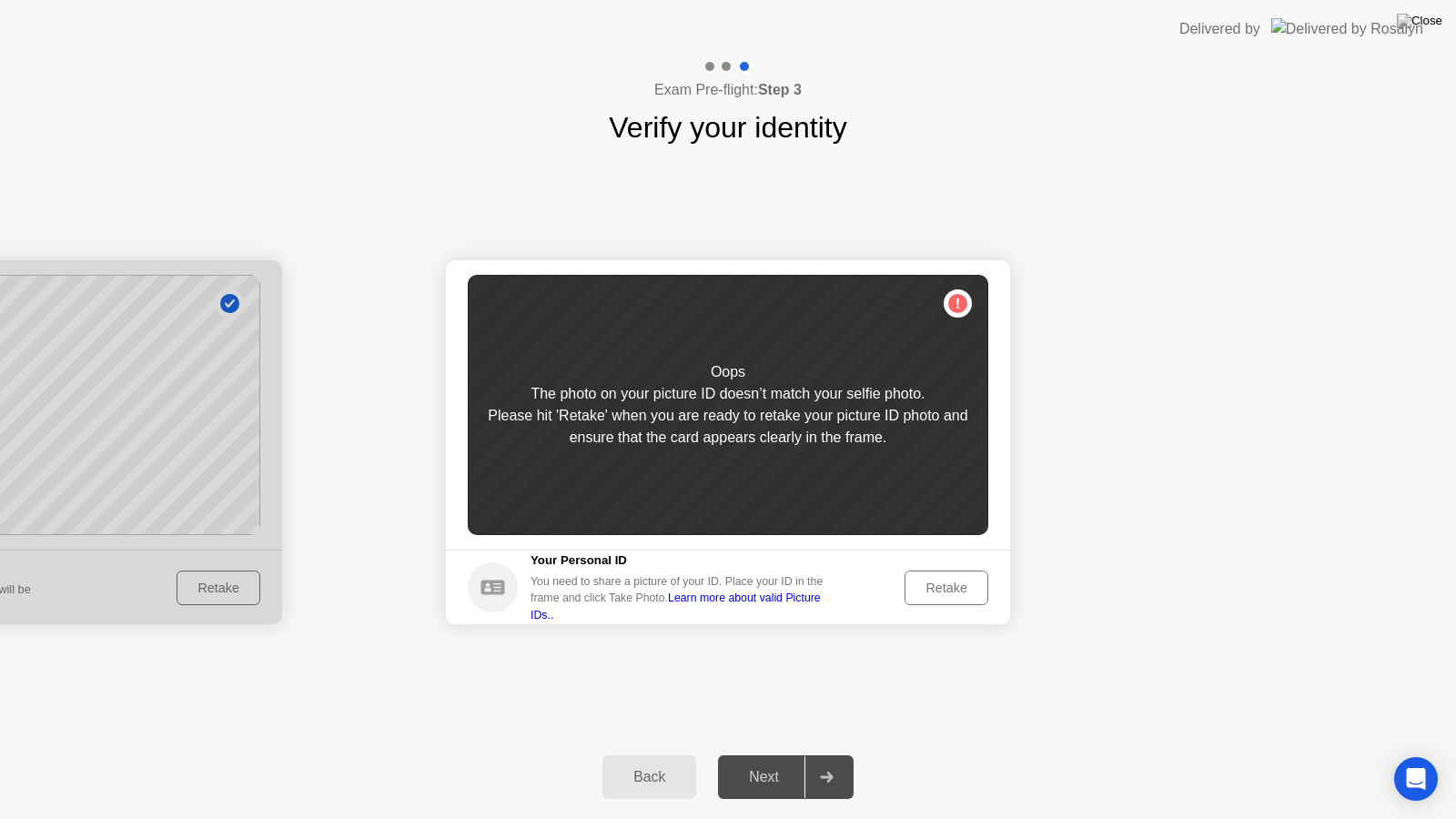
click at [928, 594] on div "Retake" at bounding box center [947, 588] width 71 height 15
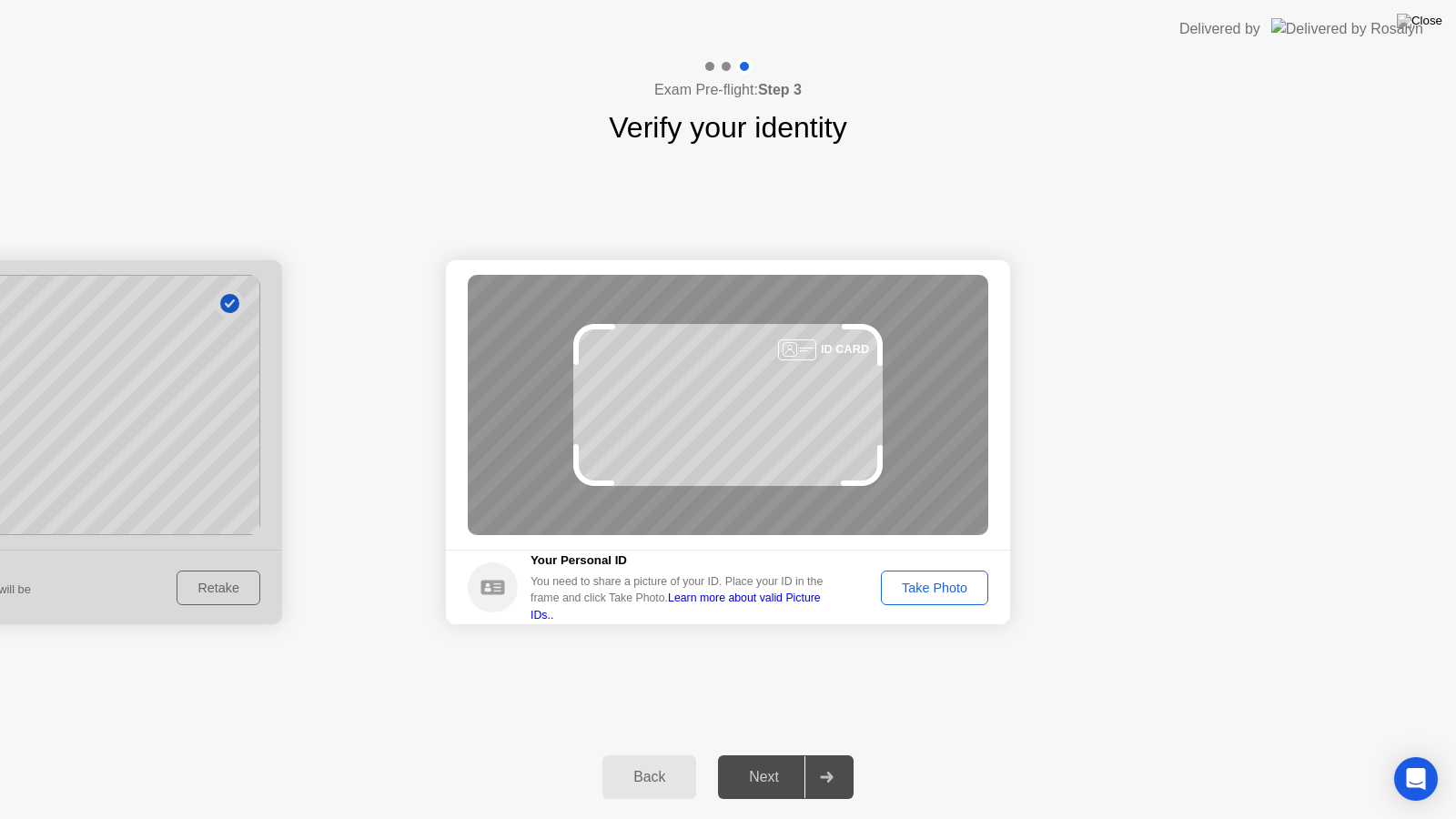
click at [930, 594] on div "Take Photo" at bounding box center [935, 588] width 95 height 15
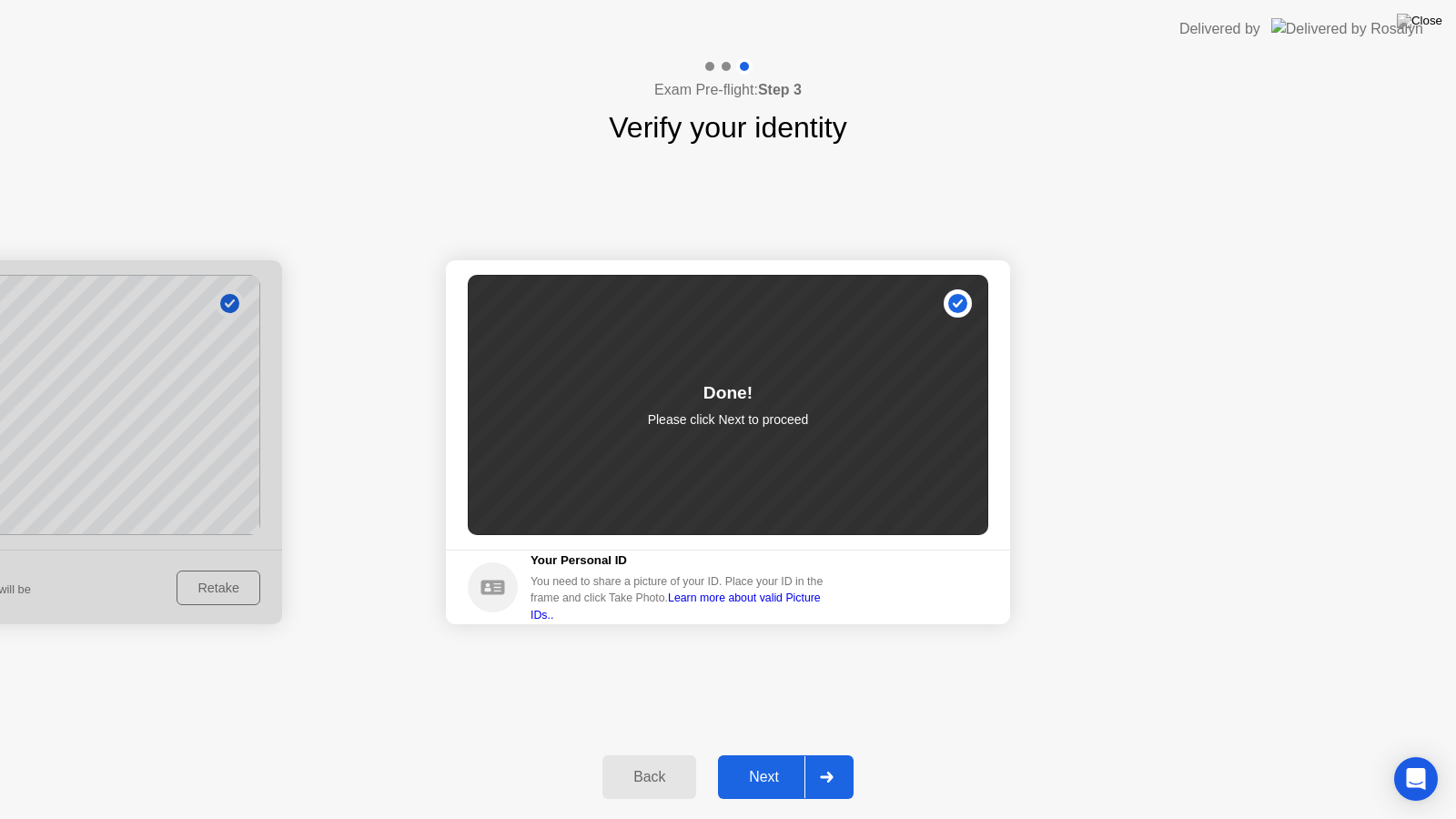
click at [736, 761] on div "Next" at bounding box center [764, 778] width 81 height 16
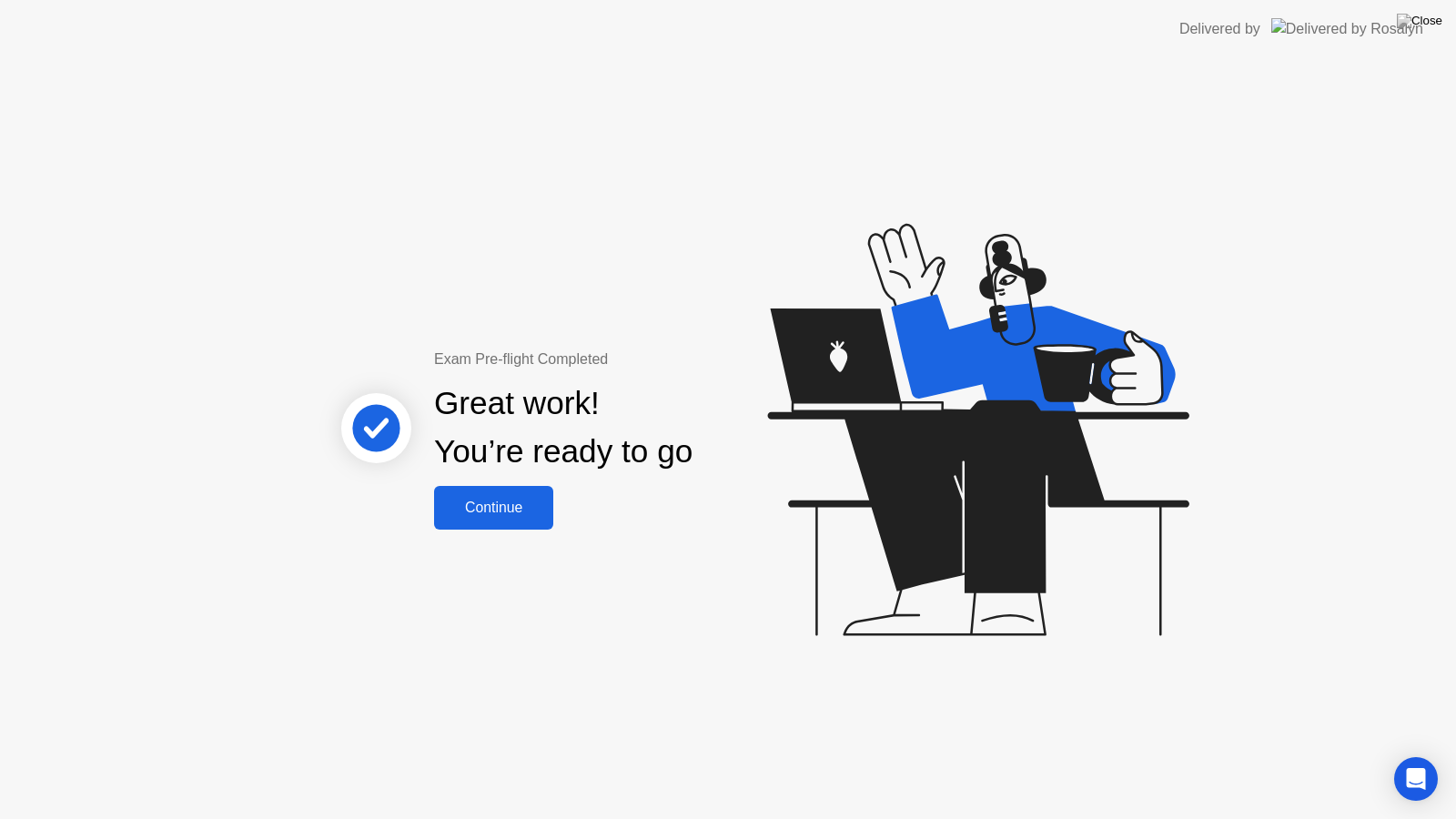
click at [513, 512] on div "Continue" at bounding box center [494, 508] width 109 height 16
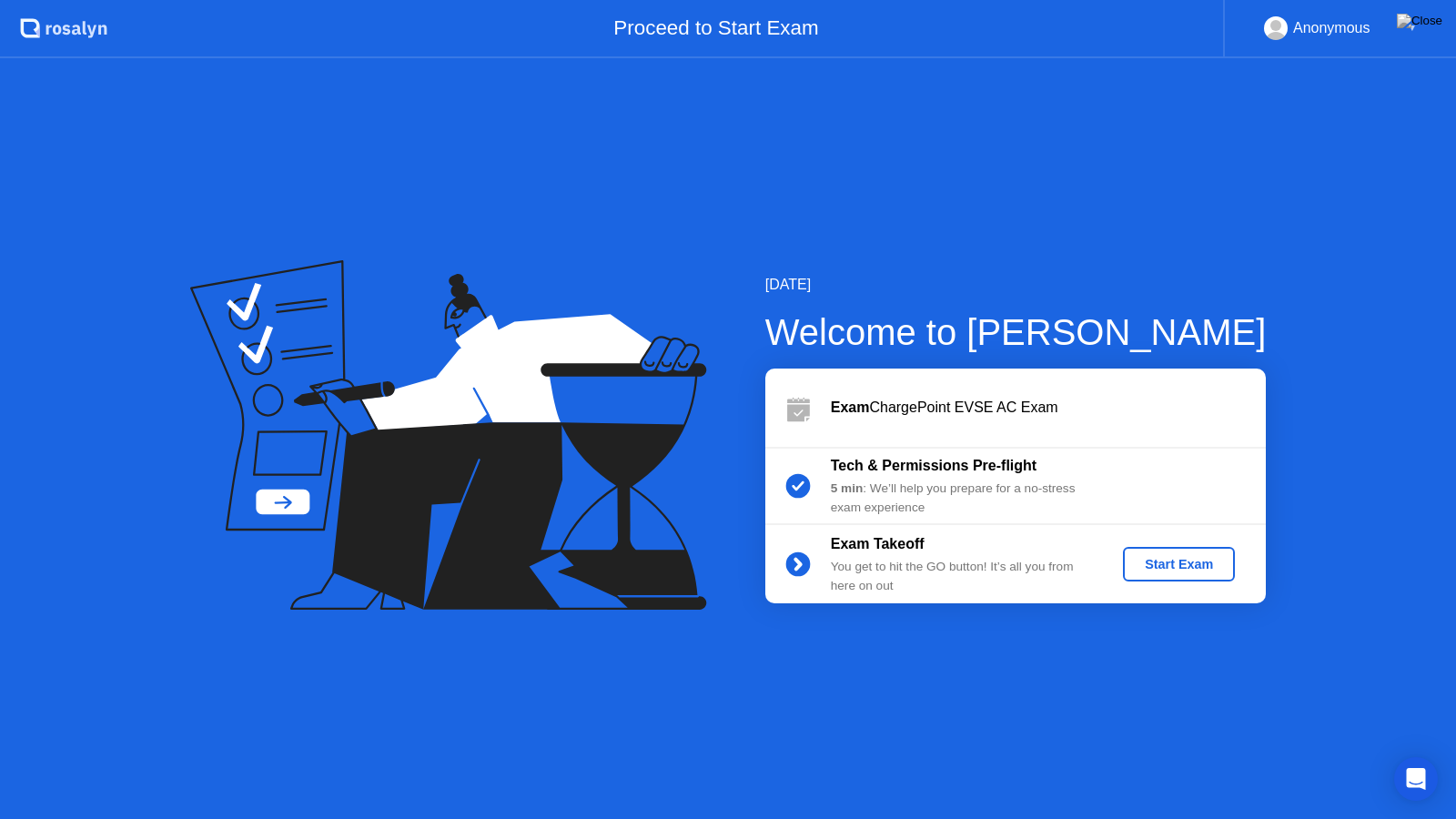
click at [1148, 571] on div "Start Exam" at bounding box center [1179, 564] width 98 height 15
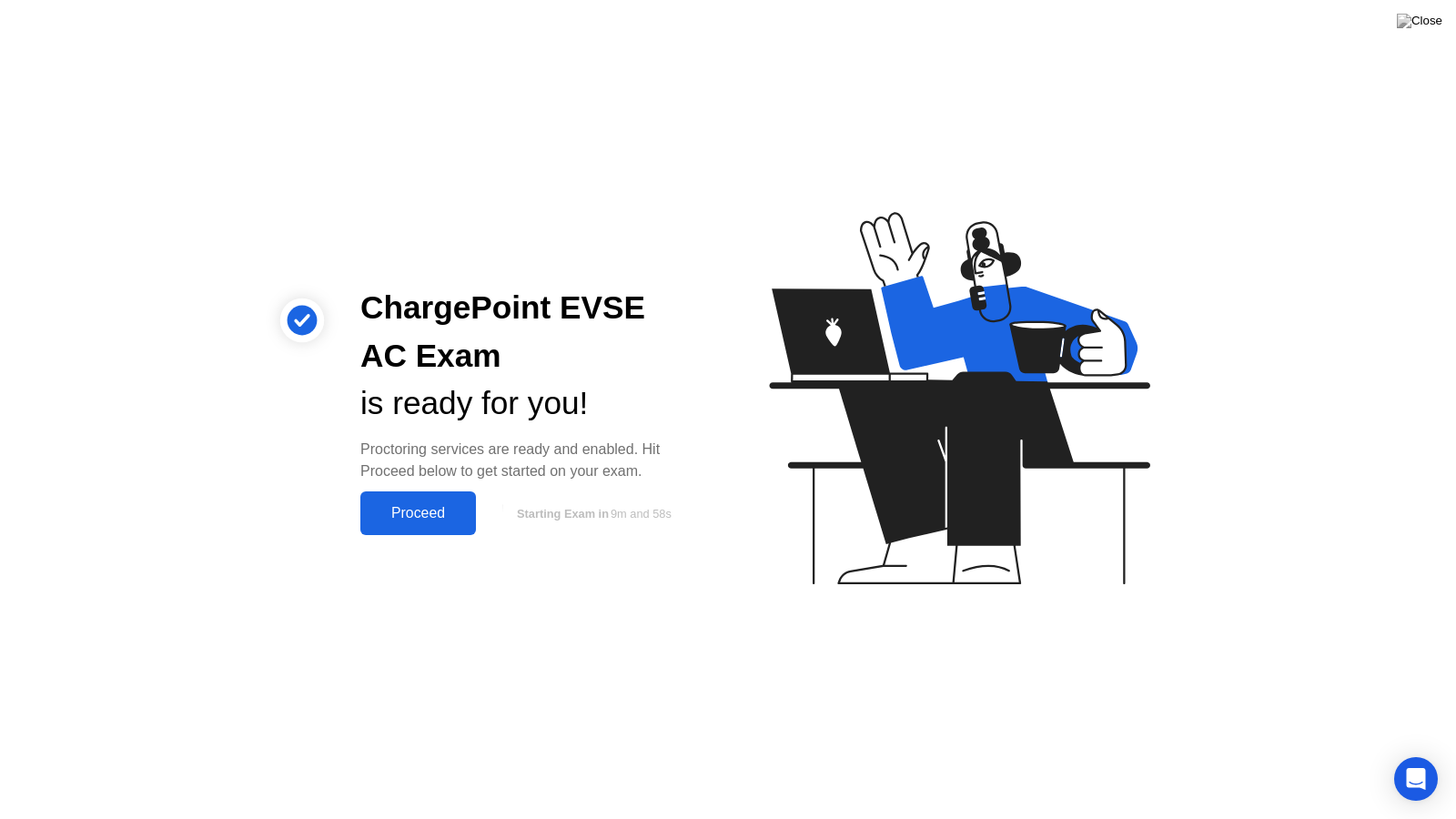
click at [405, 505] on div "Proceed" at bounding box center [418, 514] width 105 height 16
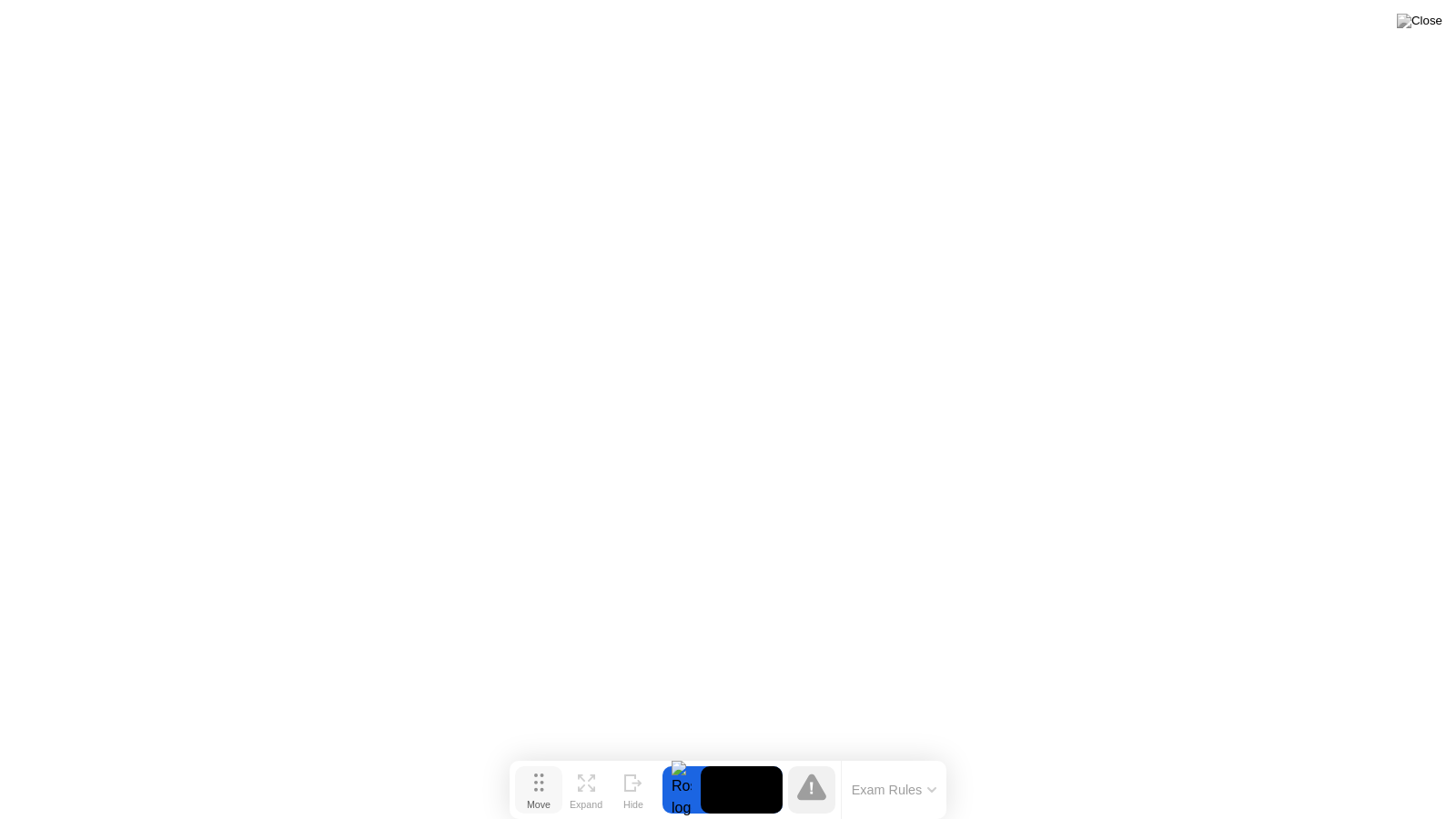
click at [534, 761] on div "Move" at bounding box center [539, 804] width 24 height 11
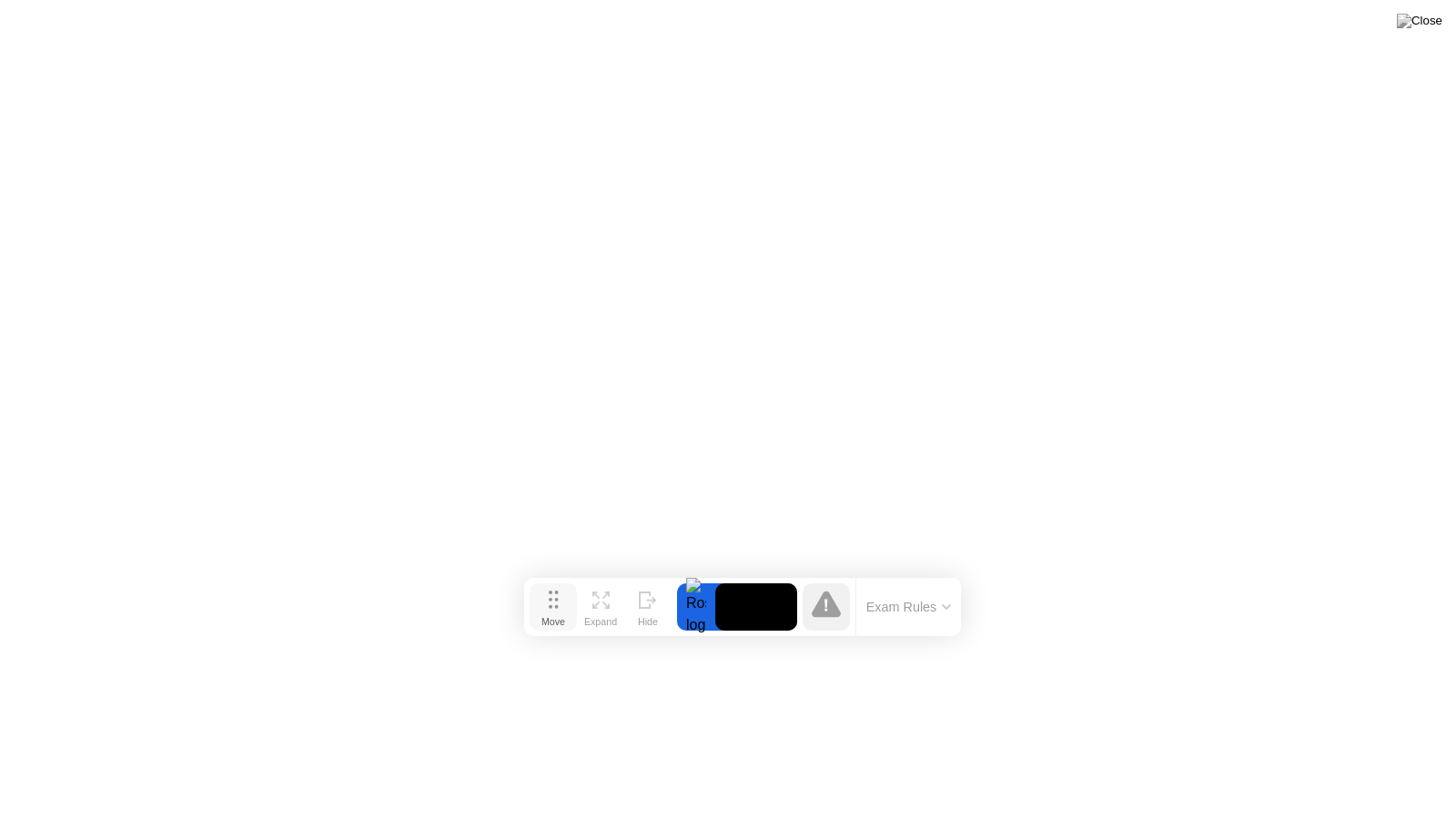
drag, startPoint x: 534, startPoint y: 792, endPoint x: 548, endPoint y: 610, distance: 182.5
click at [548, 616] on div "Move" at bounding box center [554, 622] width 24 height 11
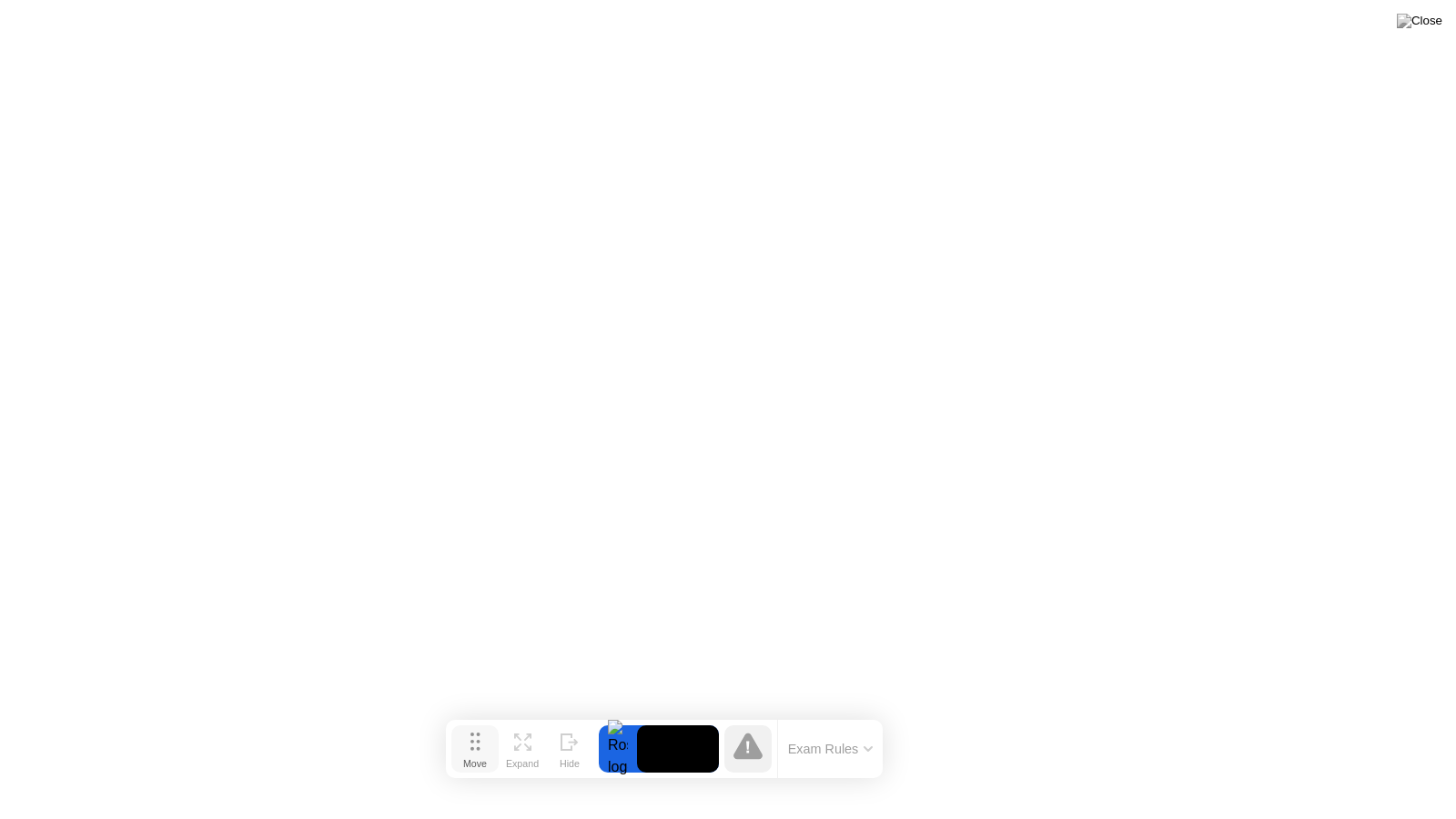
drag, startPoint x: 548, startPoint y: 610, endPoint x: 481, endPoint y: 750, distance: 155.2
click at [481, 759] on div "Move" at bounding box center [475, 764] width 24 height 11
click at [484, 756] on div "Move" at bounding box center [486, 761] width 24 height 11
drag, startPoint x: 488, startPoint y: 742, endPoint x: 492, endPoint y: 693, distance: 49.2
click at [505, 723] on button "Move" at bounding box center [484, 745] width 48 height 48
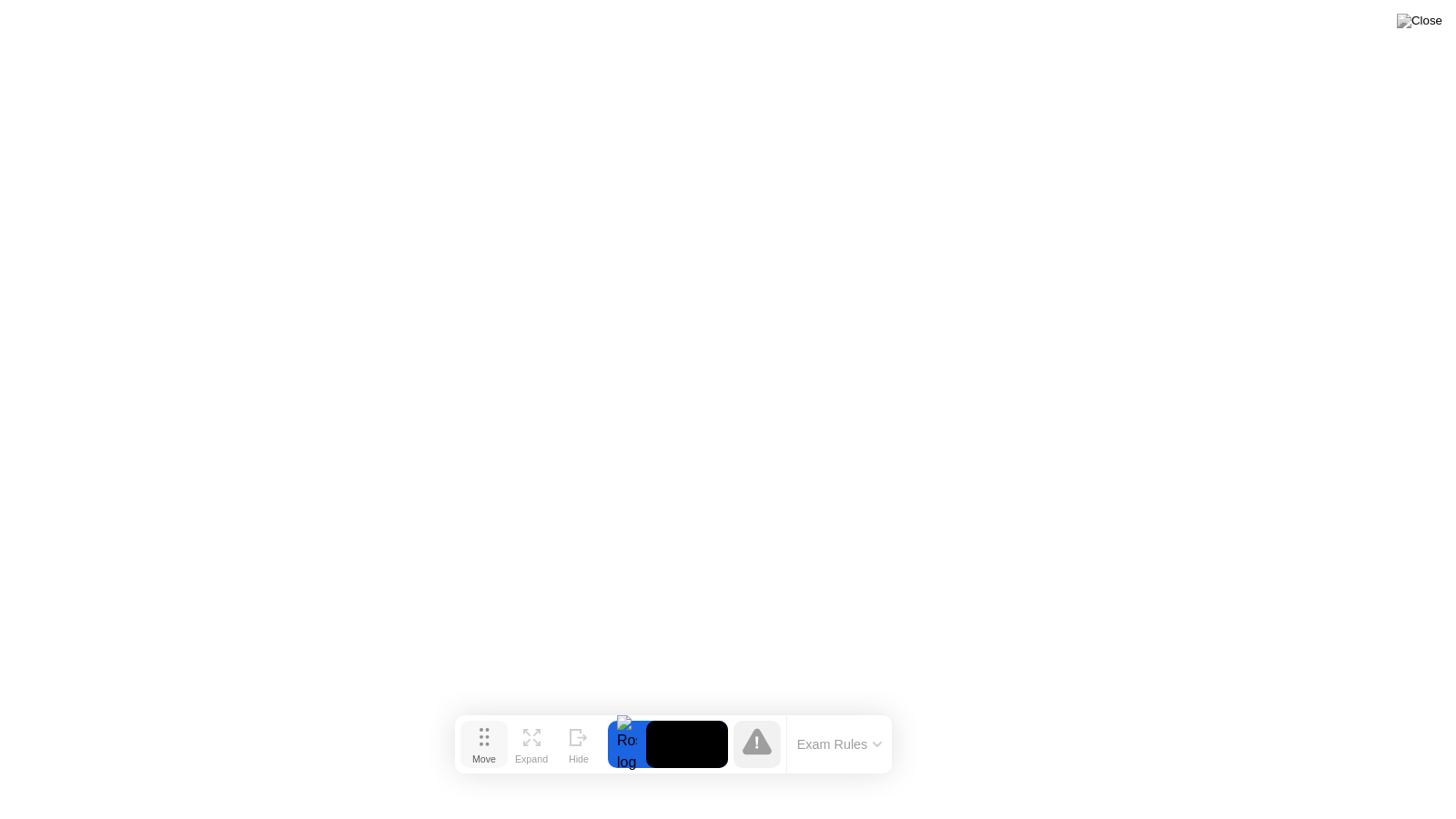
drag, startPoint x: 484, startPoint y: 739, endPoint x: 485, endPoint y: 767, distance: 28.0
click at [485, 747] on icon at bounding box center [484, 738] width 10 height 18
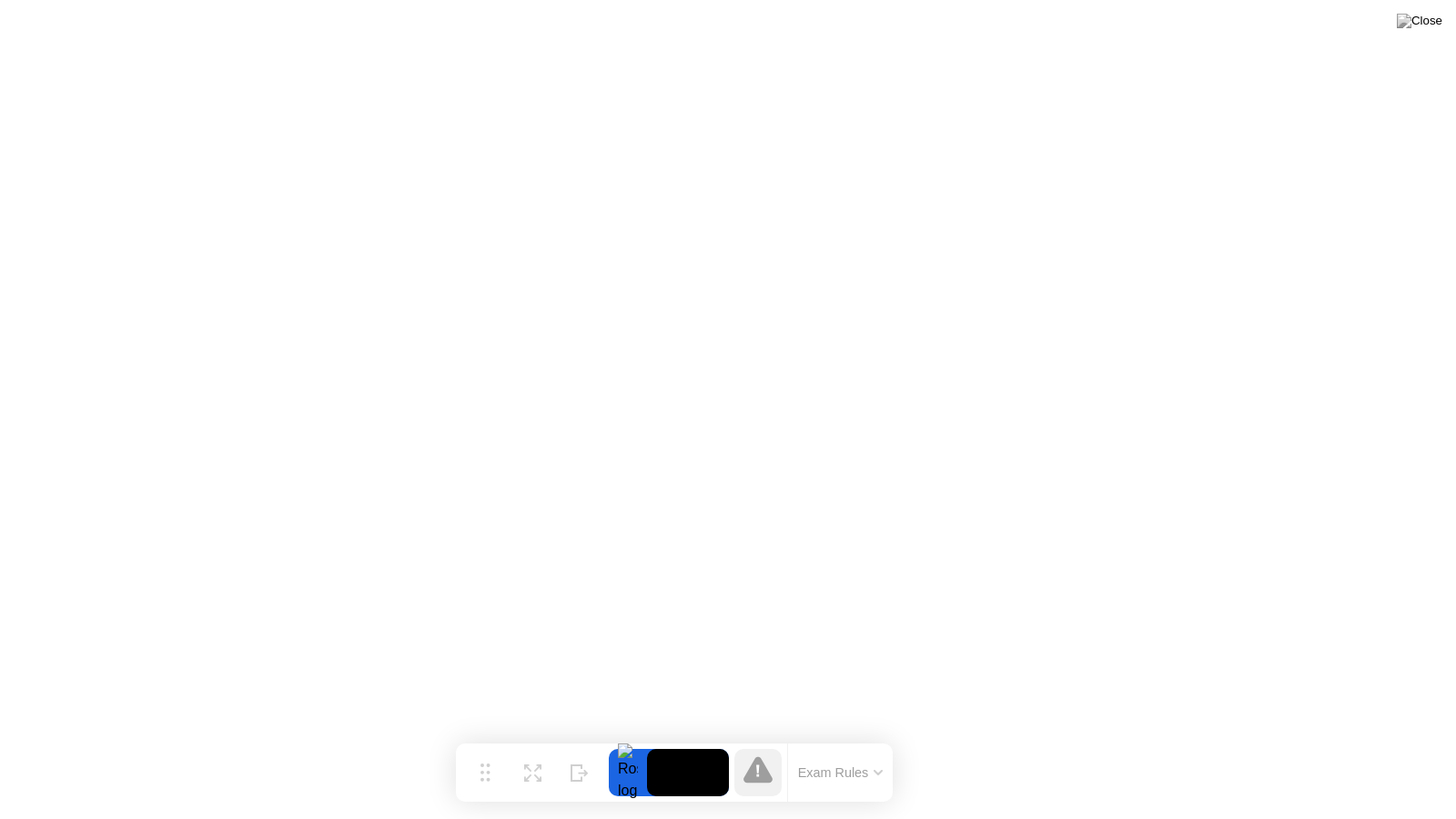
click at [509, 750] on button "Move" at bounding box center [485, 773] width 48 height 48
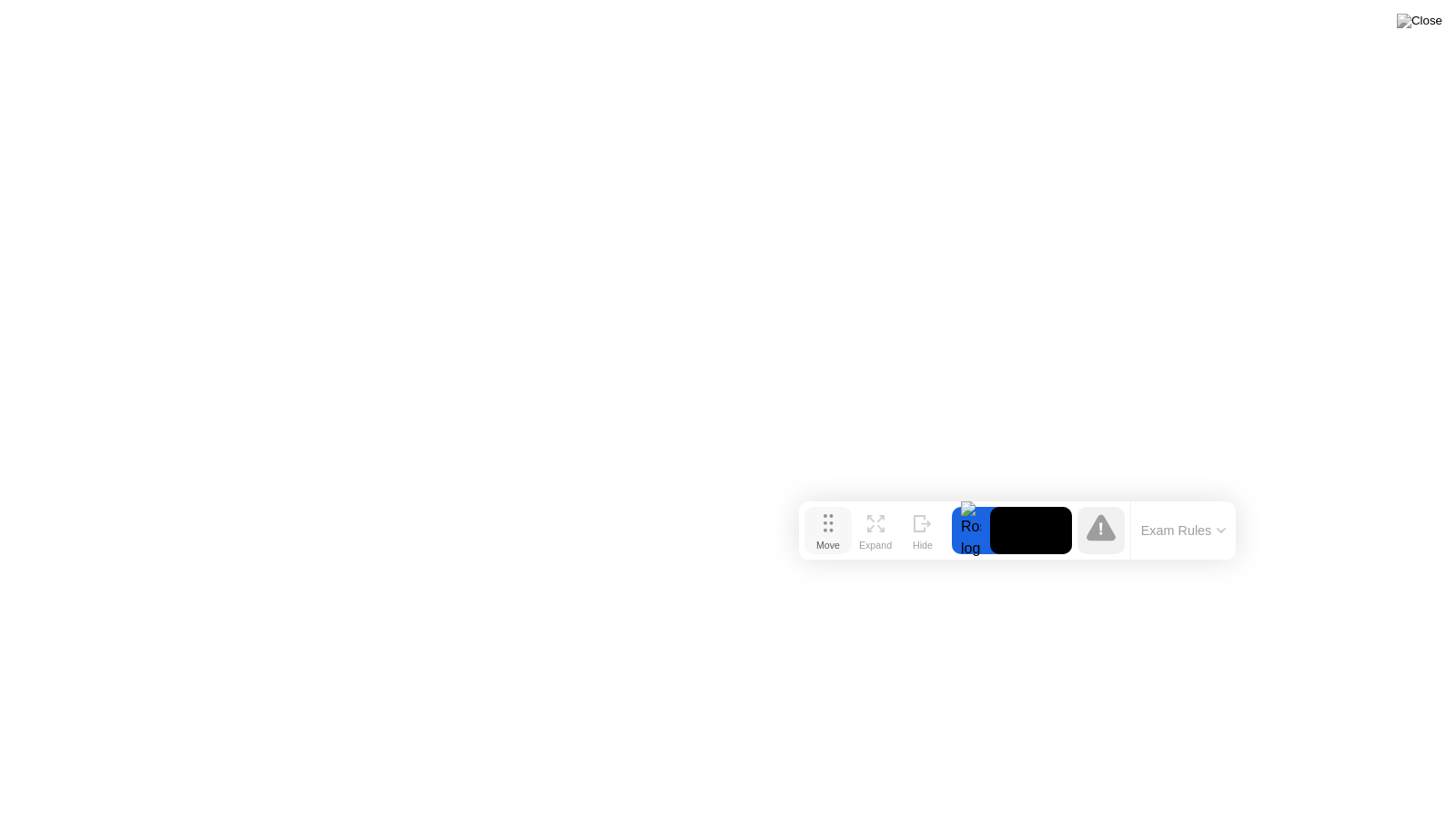
click at [553, 761] on body "Move Expand Hide Exam Rules Sorry, Web RTC is not available in your browser exa…" at bounding box center [728, 410] width 1456 height 819
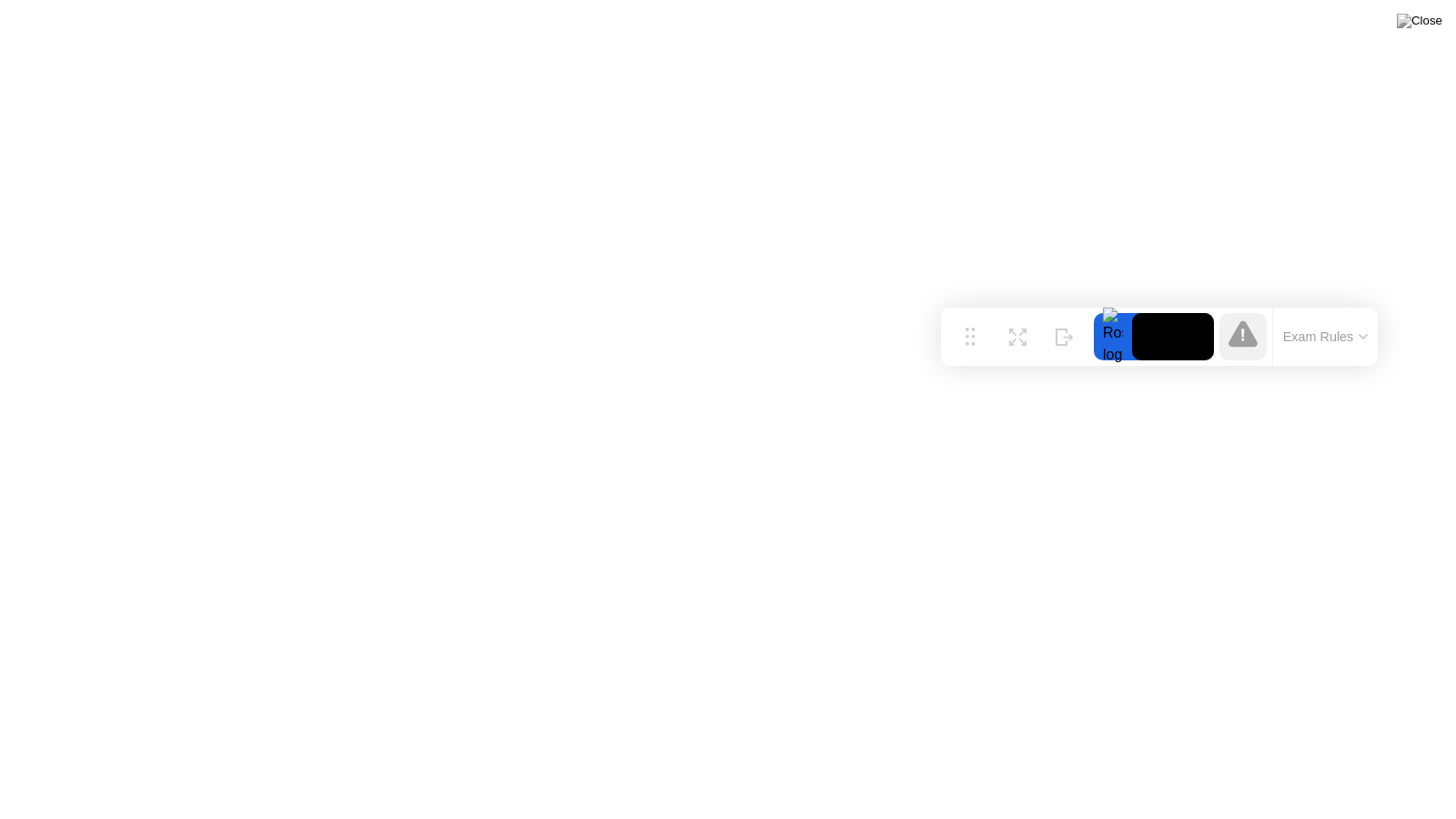
click at [1435, 28] on img at bounding box center [1420, 21] width 46 height 15
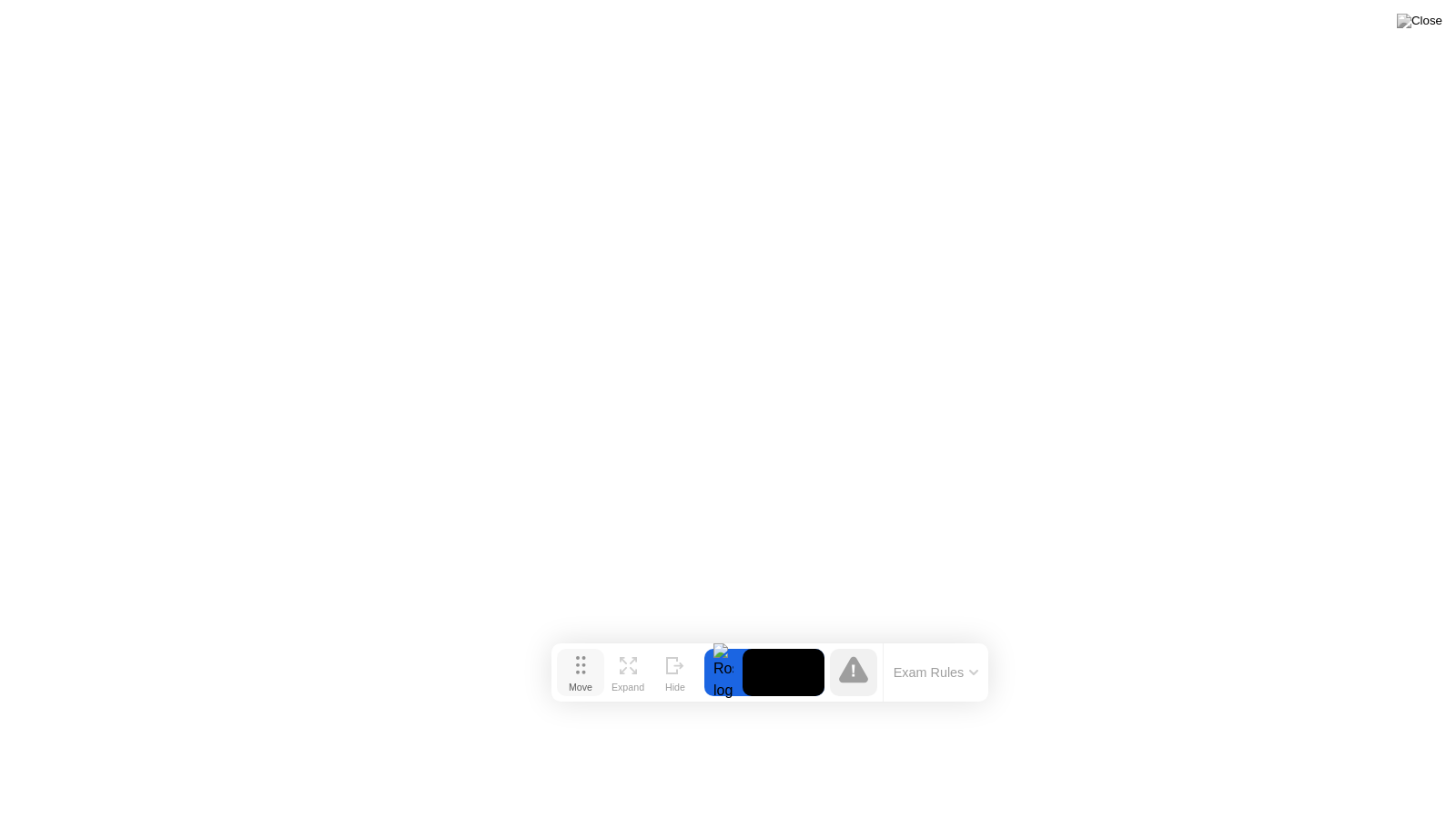
drag, startPoint x: 964, startPoint y: 329, endPoint x: 562, endPoint y: 674, distance: 529.7
click at [562, 674] on button "Move" at bounding box center [580, 673] width 48 height 48
click at [557, 710] on div "Move Expand Hide Exam Rules" at bounding box center [759, 682] width 437 height 58
click at [760, 681] on video at bounding box center [772, 682] width 82 height 48
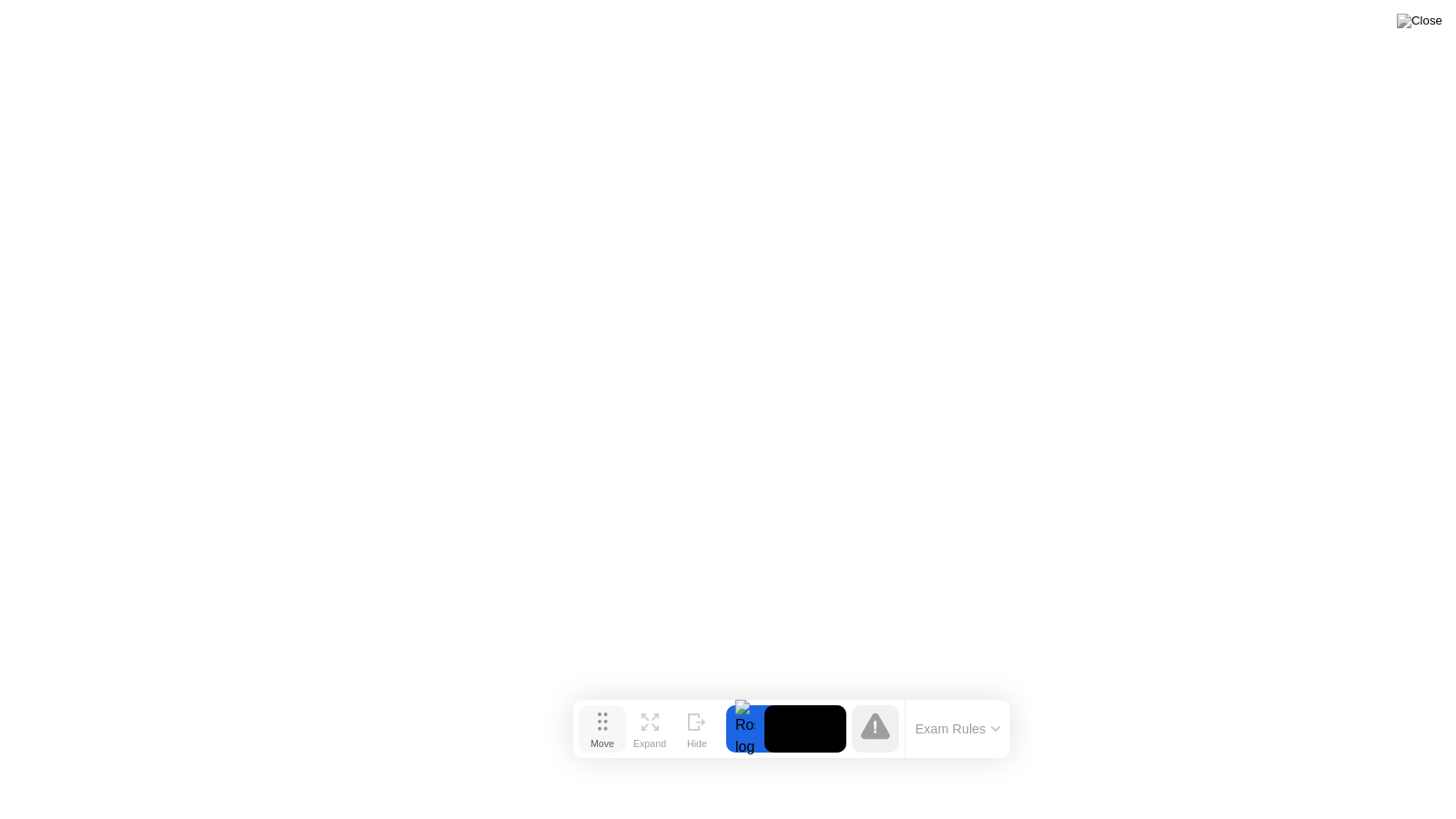
click at [604, 728] on circle at bounding box center [605, 729] width 4 height 4
drag, startPoint x: 995, startPoint y: 749, endPoint x: 982, endPoint y: 742, distance: 14.8
click at [982, 742] on div "Exam Rules" at bounding box center [958, 728] width 106 height 58
click at [957, 725] on button "Exam Rules" at bounding box center [959, 728] width 97 height 16
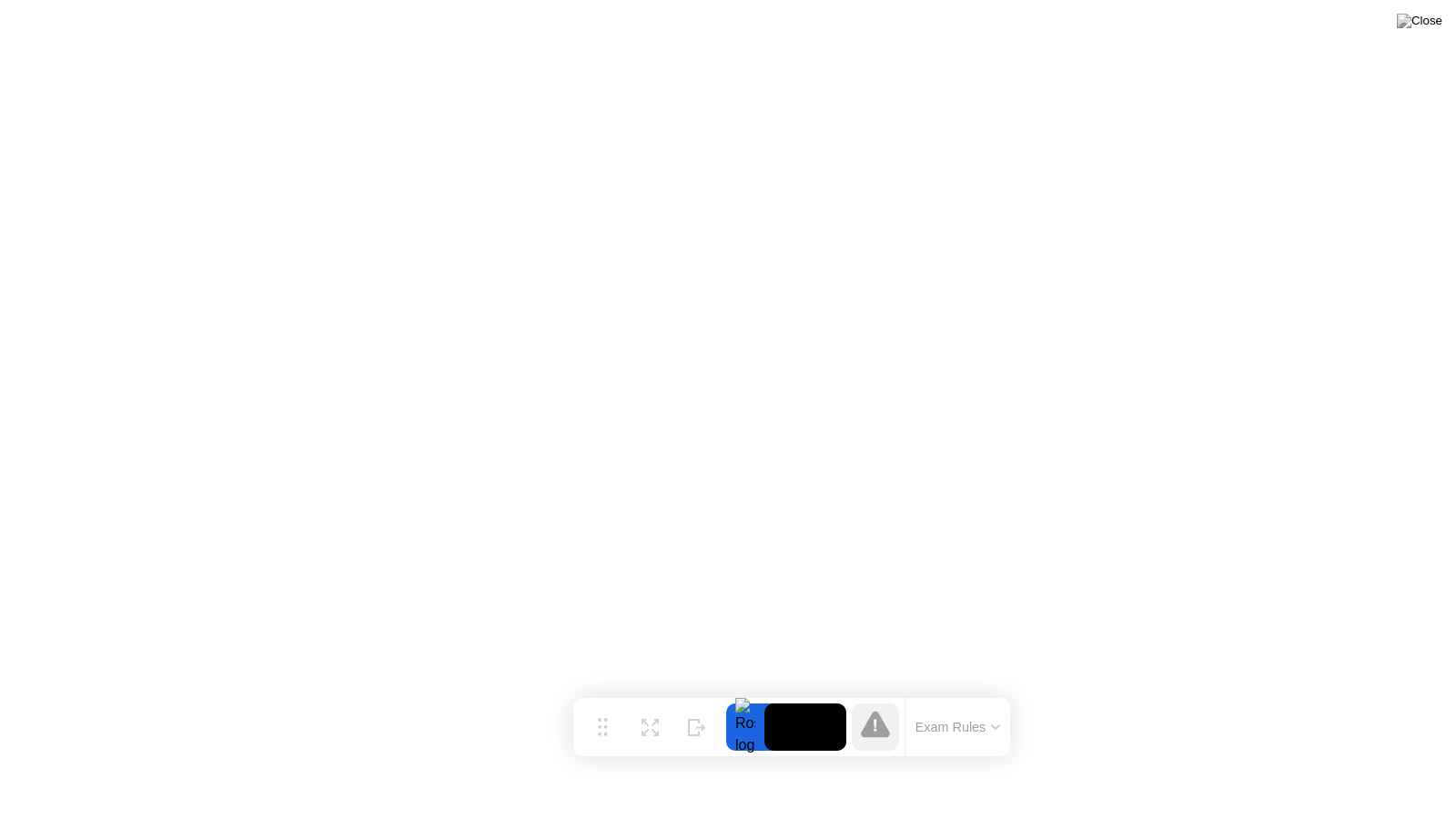
click at [747, 734] on div at bounding box center [746, 728] width 38 height 48
click at [977, 727] on button "Exam Rules" at bounding box center [959, 728] width 97 height 16
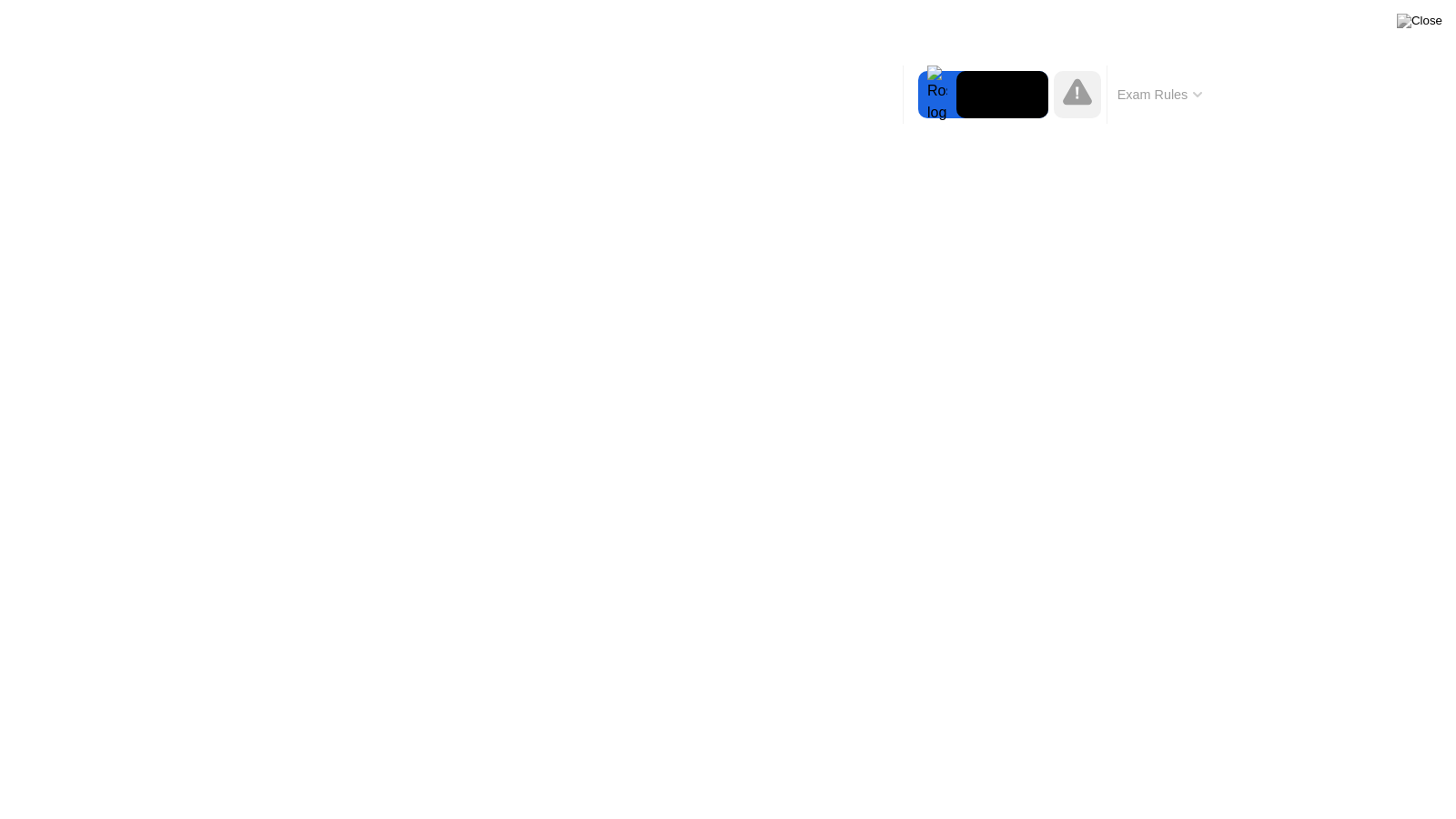
click at [1168, 92] on button "Exam Rules" at bounding box center [1161, 95] width 97 height 16
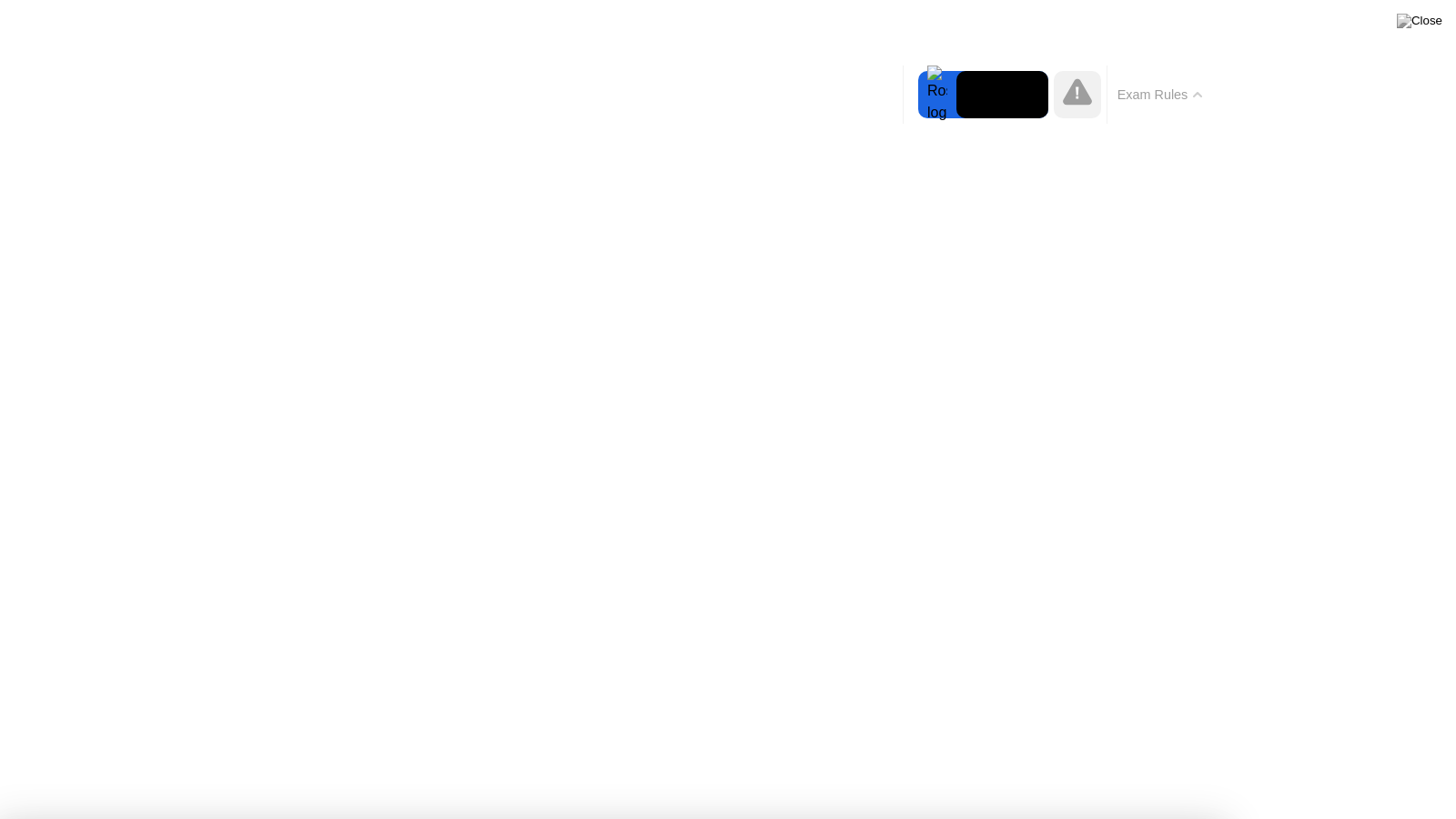
drag, startPoint x: 909, startPoint y: 101, endPoint x: 741, endPoint y: 715, distance: 636.6
click at [907, 100] on div "Move Expand Hide Exam Rules" at bounding box center [1057, 95] width 310 height 58
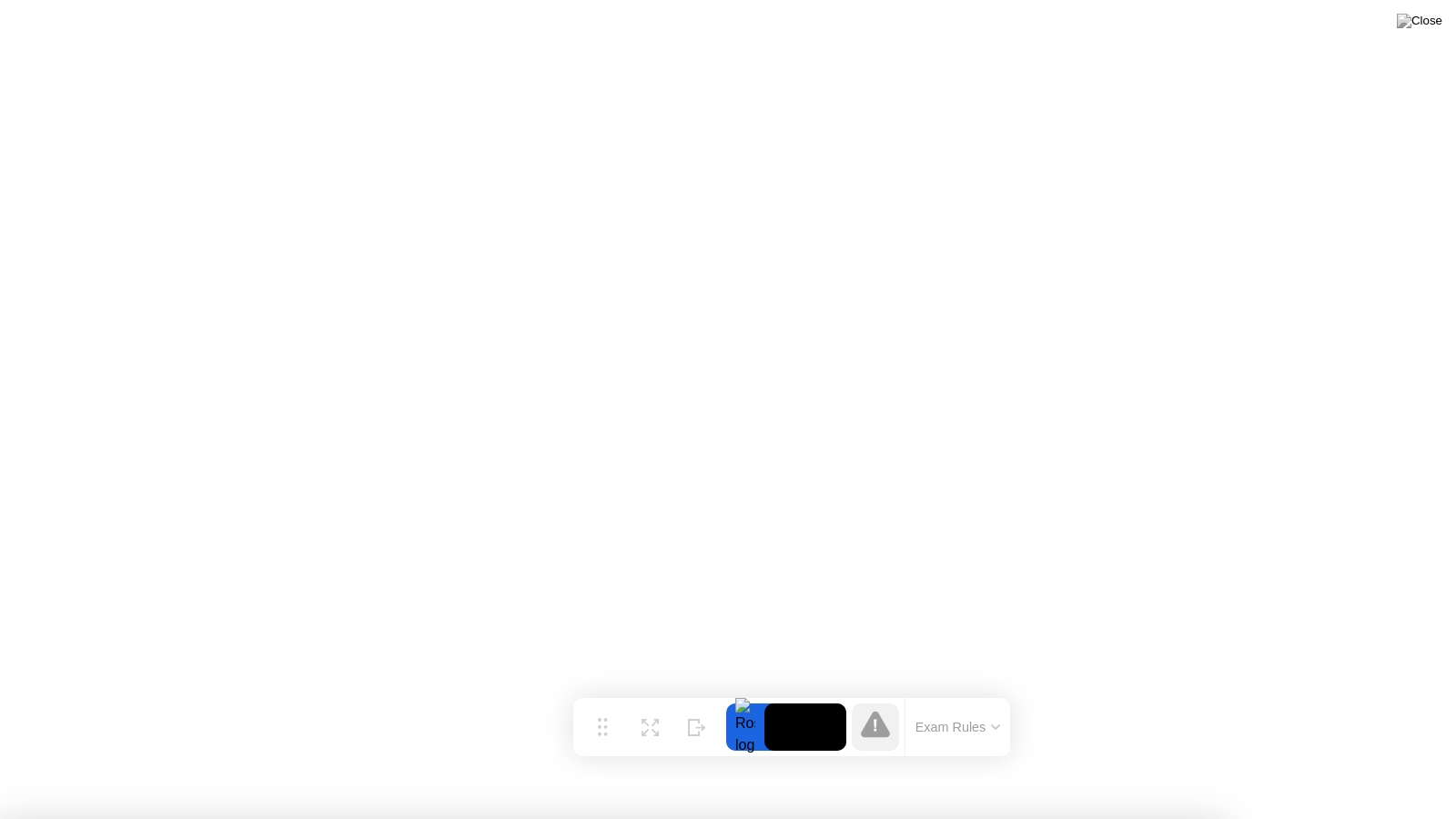
drag, startPoint x: 362, startPoint y: 78, endPoint x: 405, endPoint y: 391, distance: 315.9
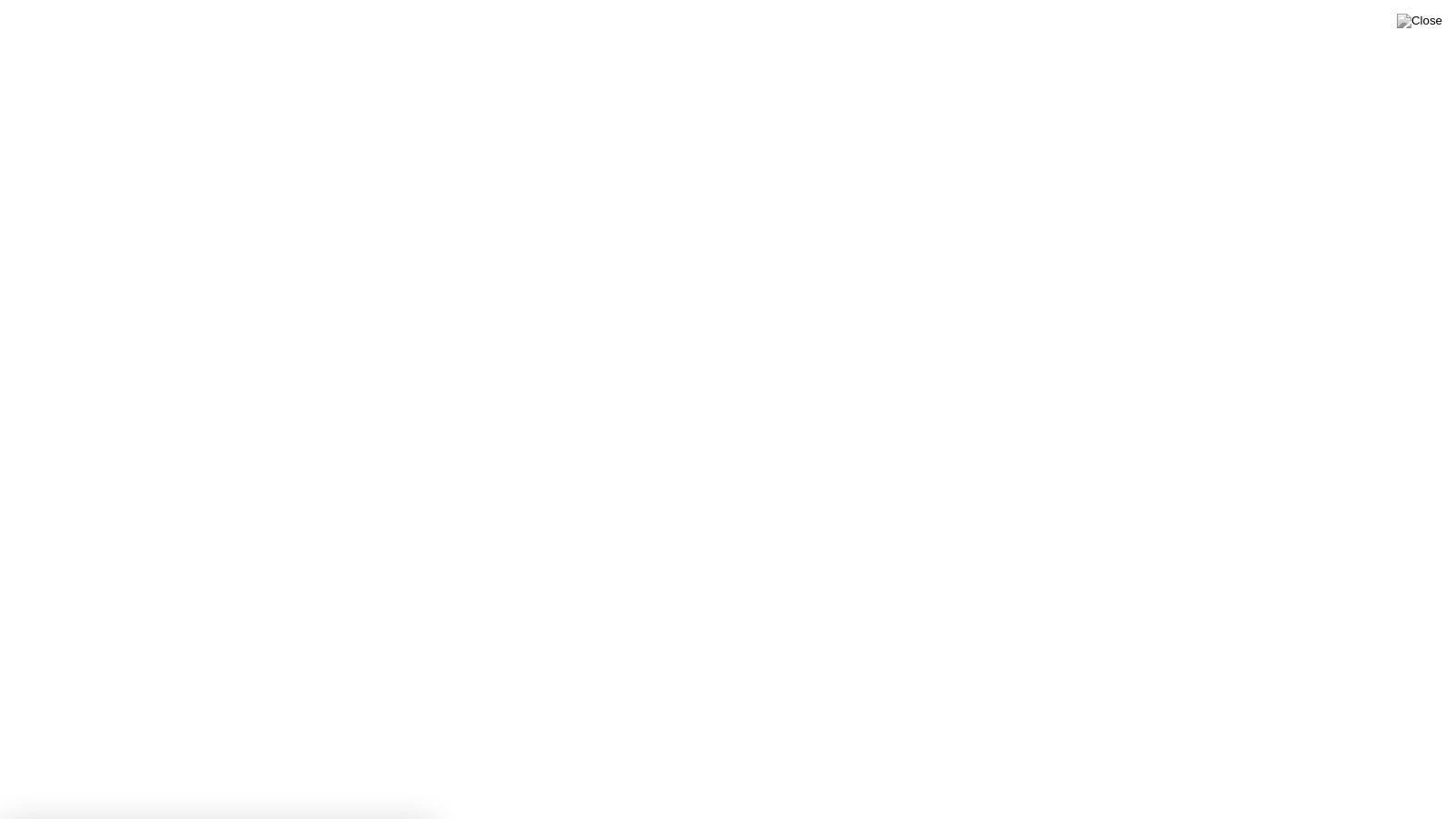
click at [1433, 26] on img at bounding box center [1420, 21] width 46 height 15
click at [1439, 23] on img at bounding box center [1420, 21] width 46 height 15
click at [1435, 22] on img at bounding box center [1420, 21] width 46 height 15
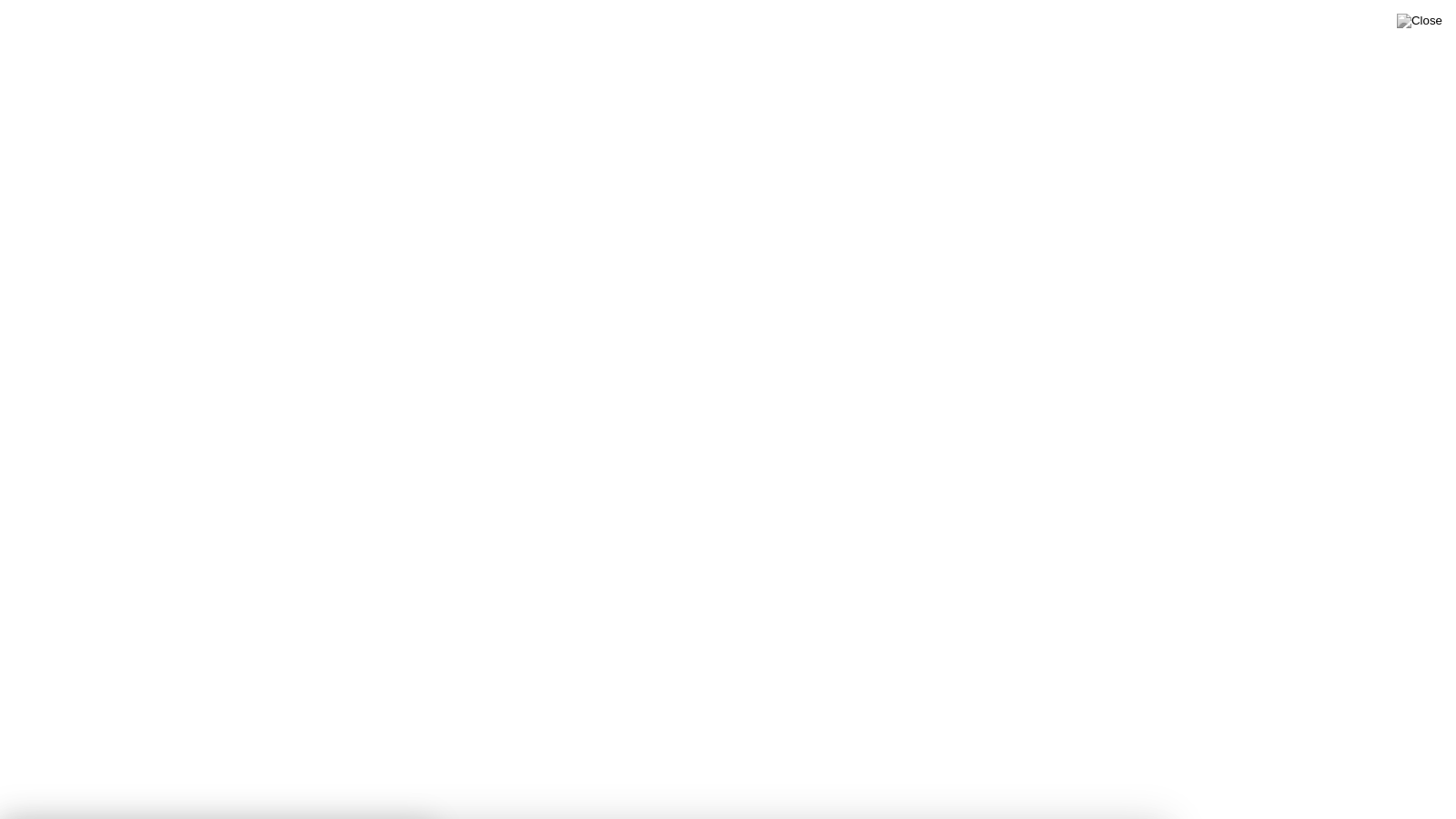
click at [1434, 27] on img at bounding box center [1420, 21] width 46 height 15
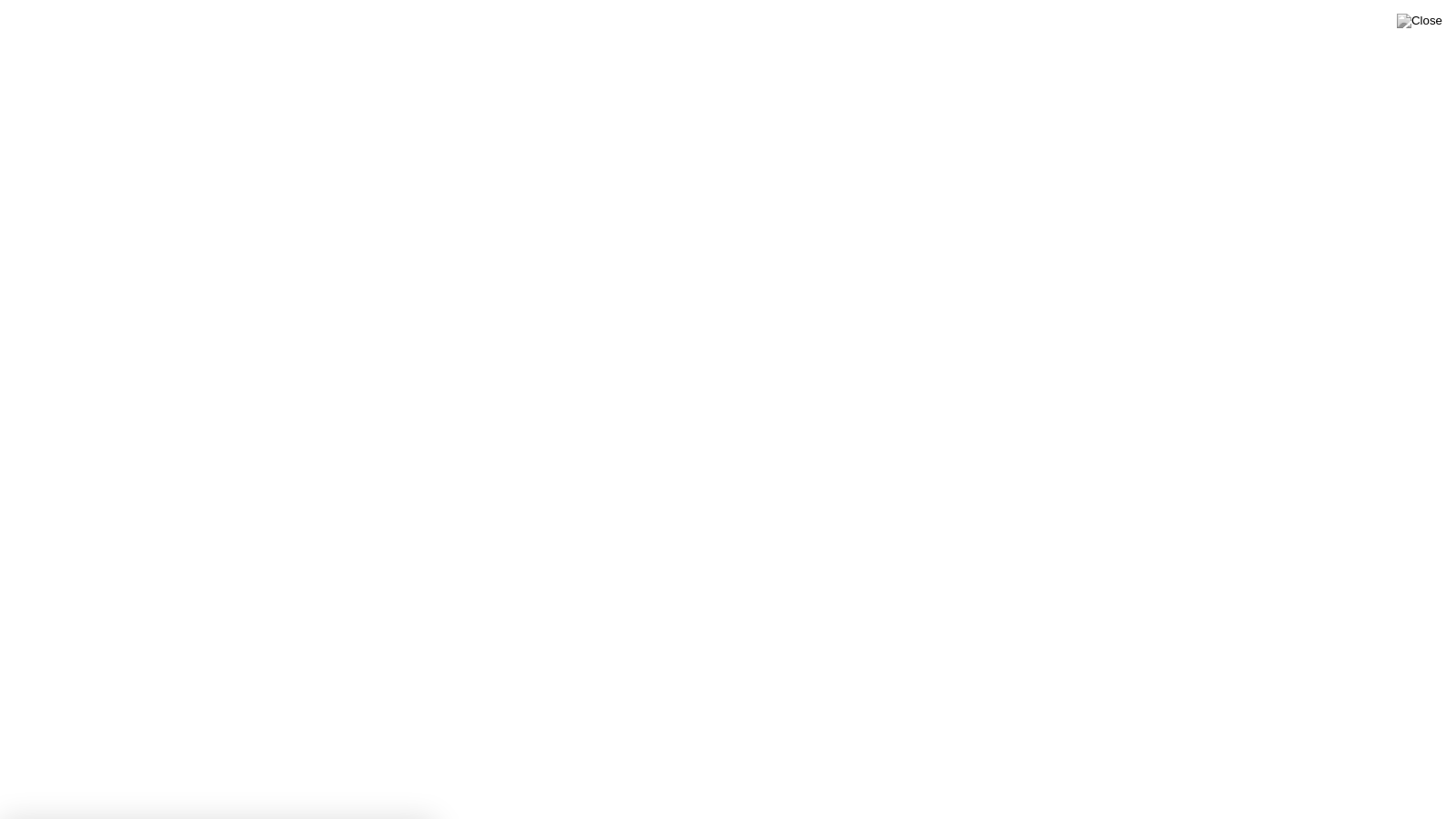
click at [1434, 27] on img at bounding box center [1420, 21] width 46 height 15
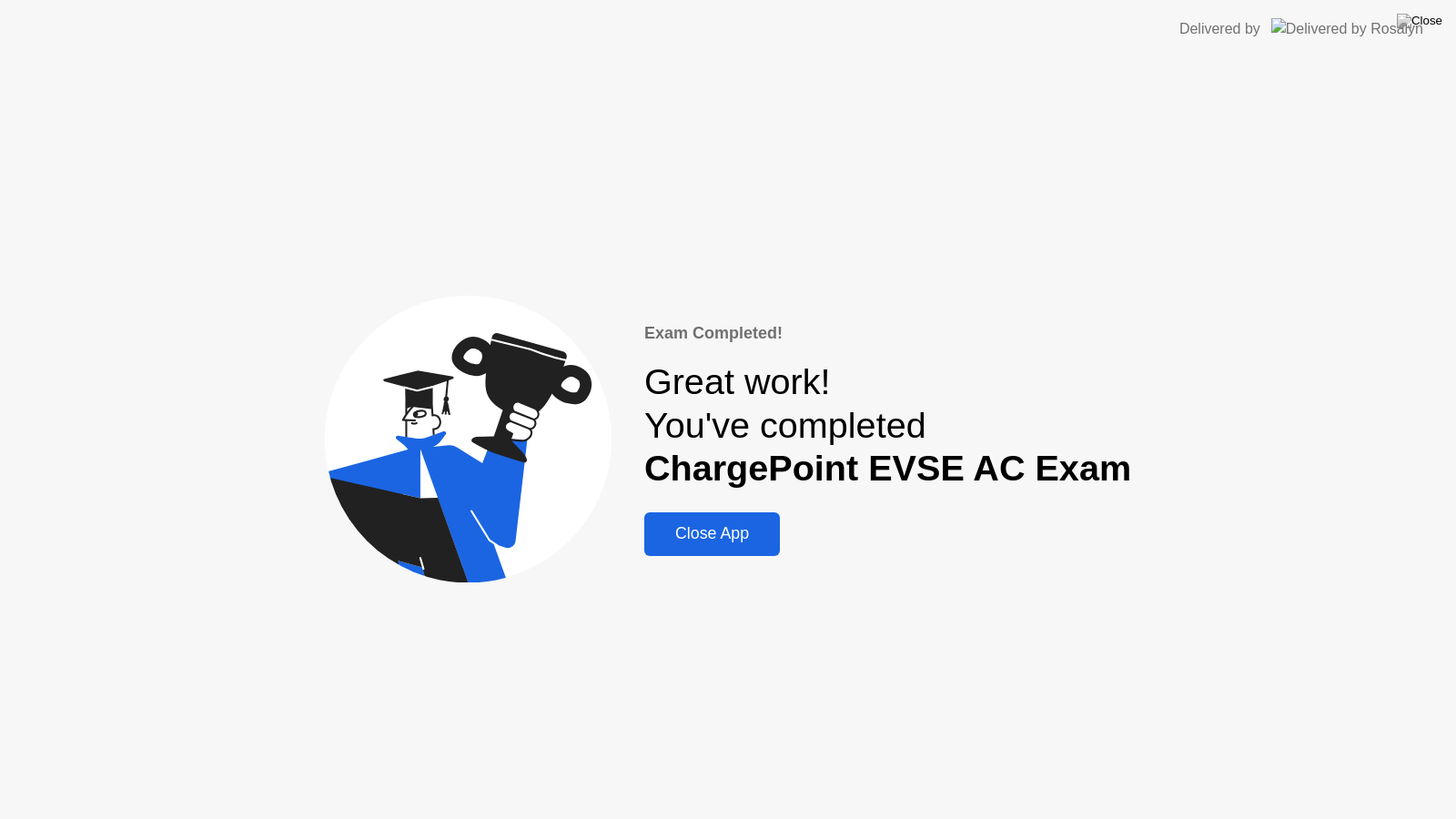
click at [761, 537] on div "Close App" at bounding box center [712, 534] width 124 height 19
